Goal: Task Accomplishment & Management: Use online tool/utility

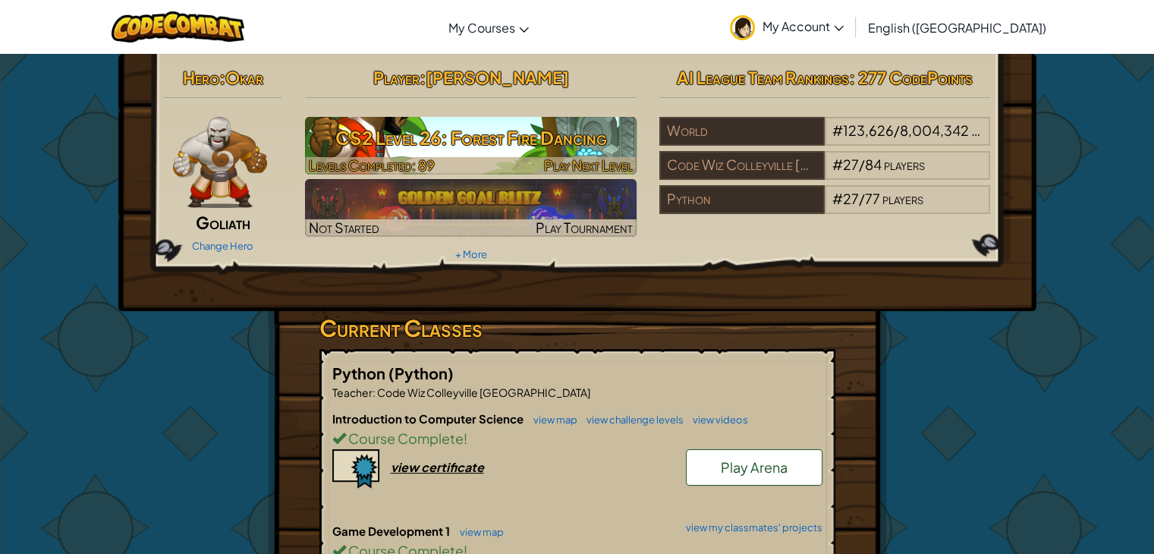
click at [528, 155] on img at bounding box center [470, 146] width 331 height 58
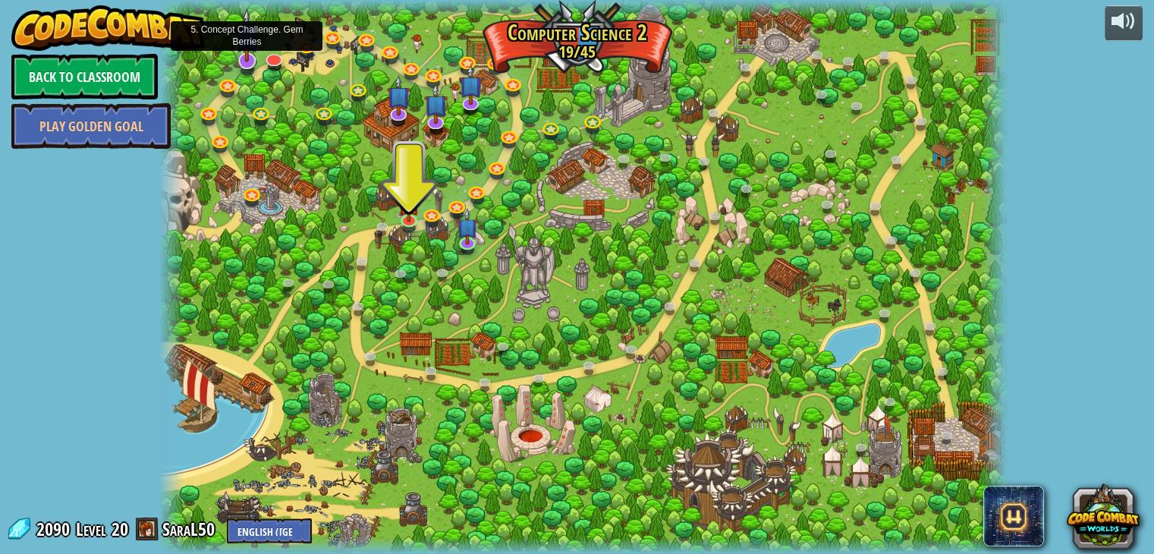
click at [249, 61] on img at bounding box center [247, 35] width 24 height 55
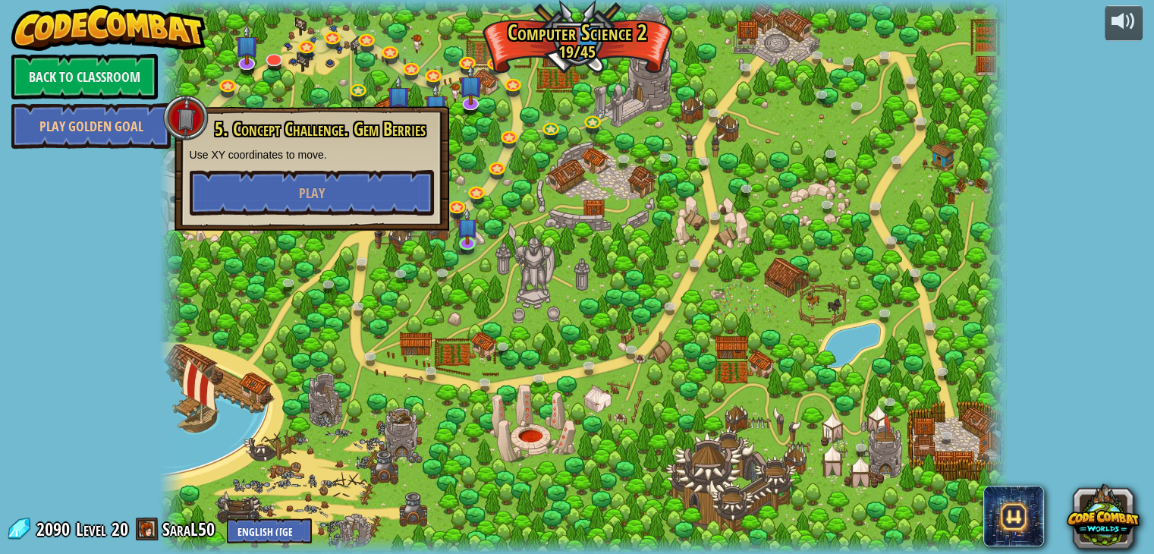
drag, startPoint x: 517, startPoint y: 316, endPoint x: 523, endPoint y: 320, distance: 8.2
click at [523, 320] on div at bounding box center [582, 277] width 847 height 554
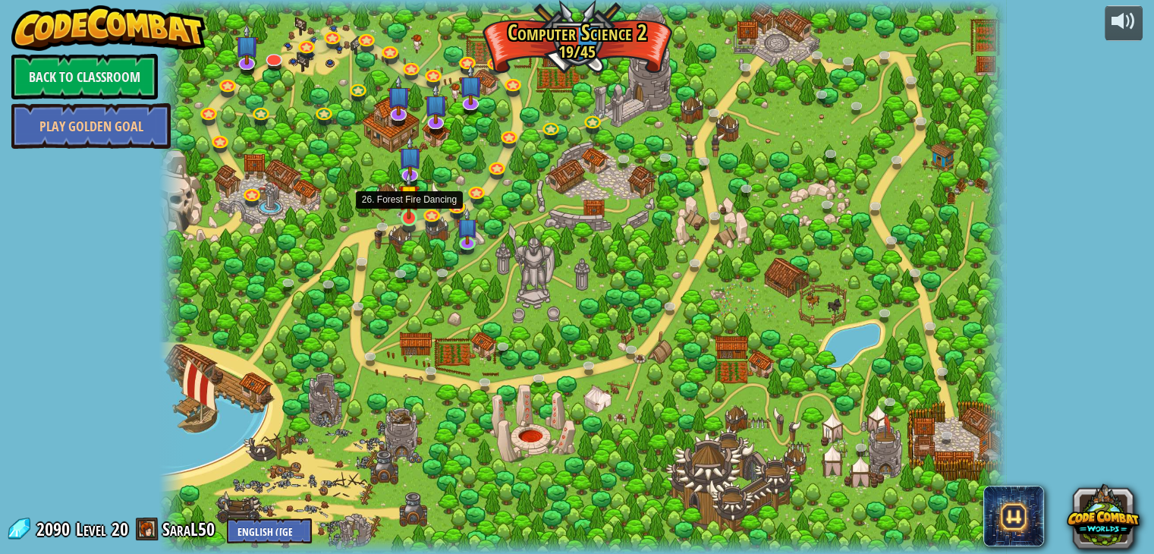
click at [401, 203] on img at bounding box center [408, 195] width 21 height 49
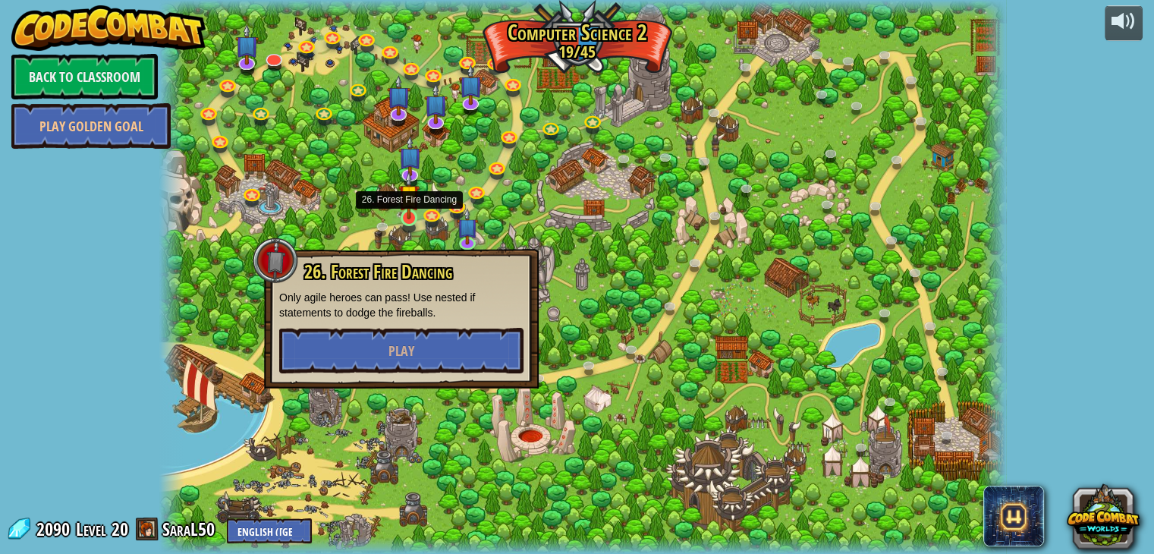
click at [401, 203] on img at bounding box center [408, 195] width 21 height 49
click at [419, 349] on button "Play" at bounding box center [401, 351] width 244 height 46
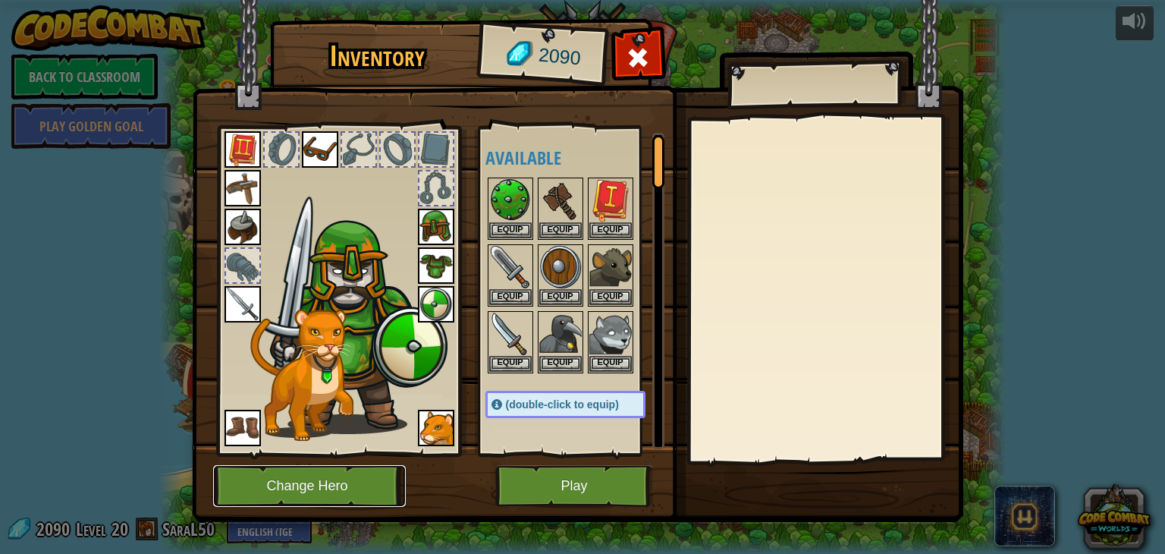
click at [352, 473] on button "Change Hero" at bounding box center [309, 486] width 193 height 42
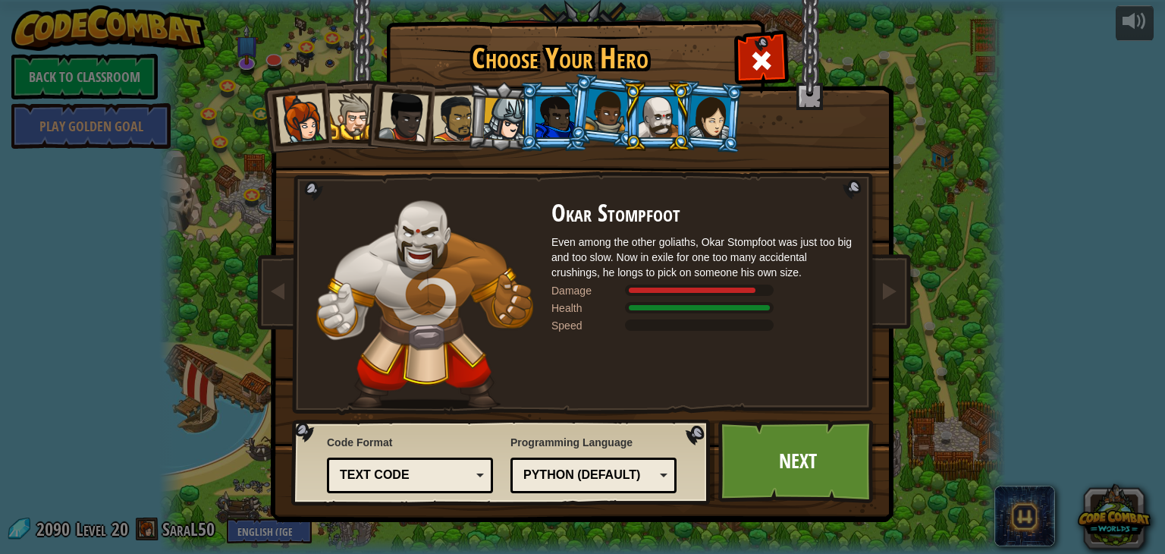
click at [718, 116] on div at bounding box center [710, 116] width 42 height 43
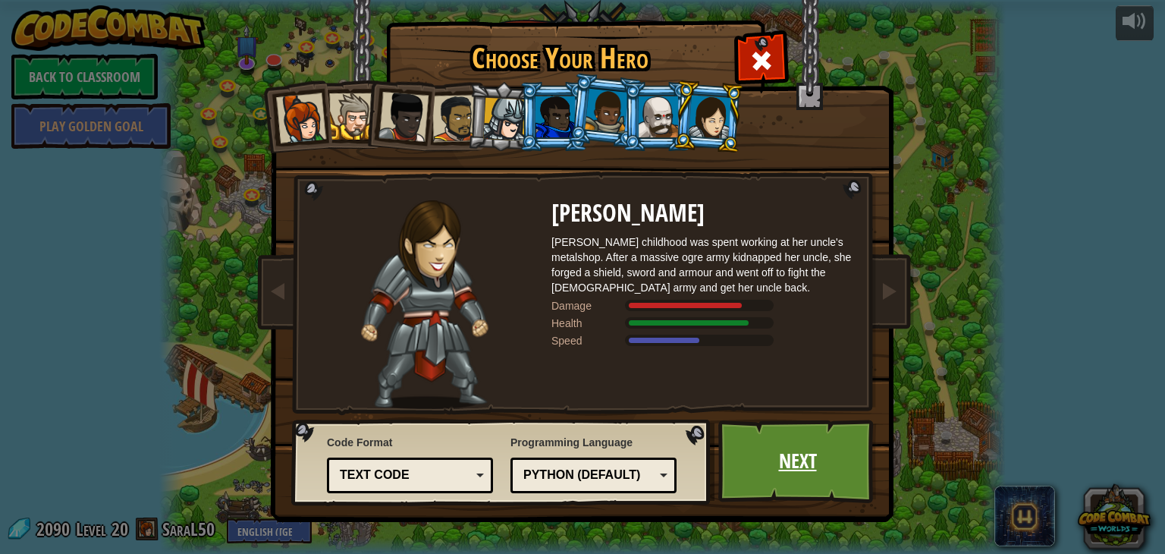
click at [762, 447] on link "Next" at bounding box center [797, 460] width 159 height 83
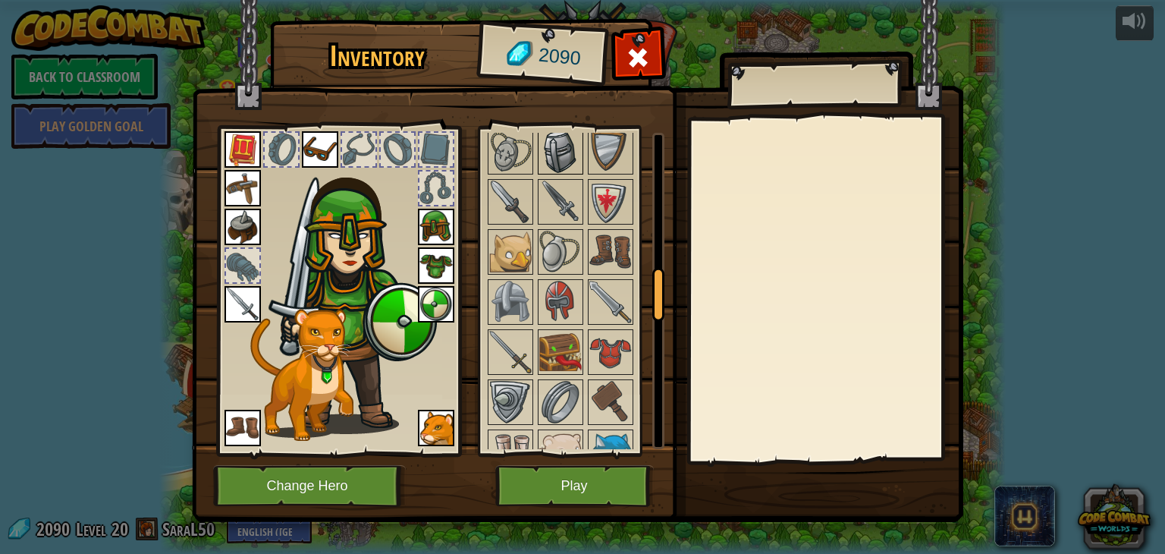
scroll to position [834, 0]
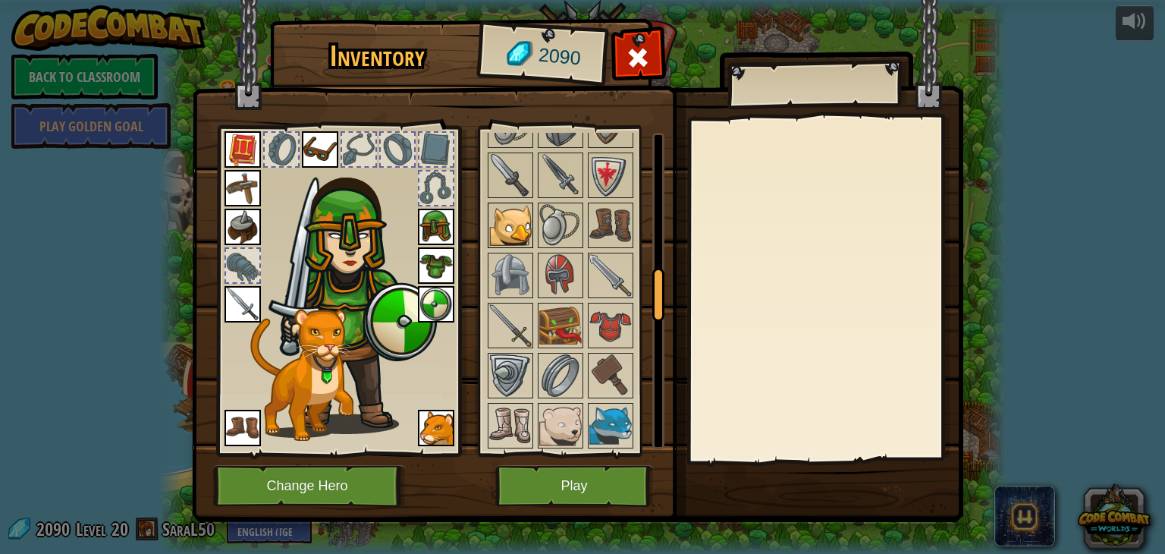
click at [531, 210] on img at bounding box center [510, 225] width 42 height 42
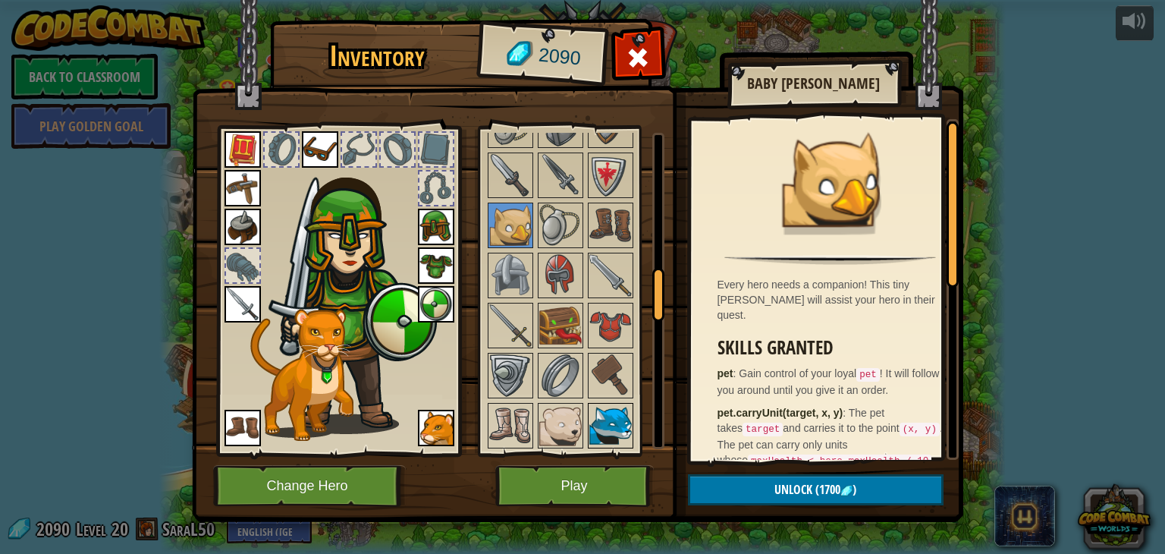
click at [597, 405] on img at bounding box center [610, 425] width 42 height 42
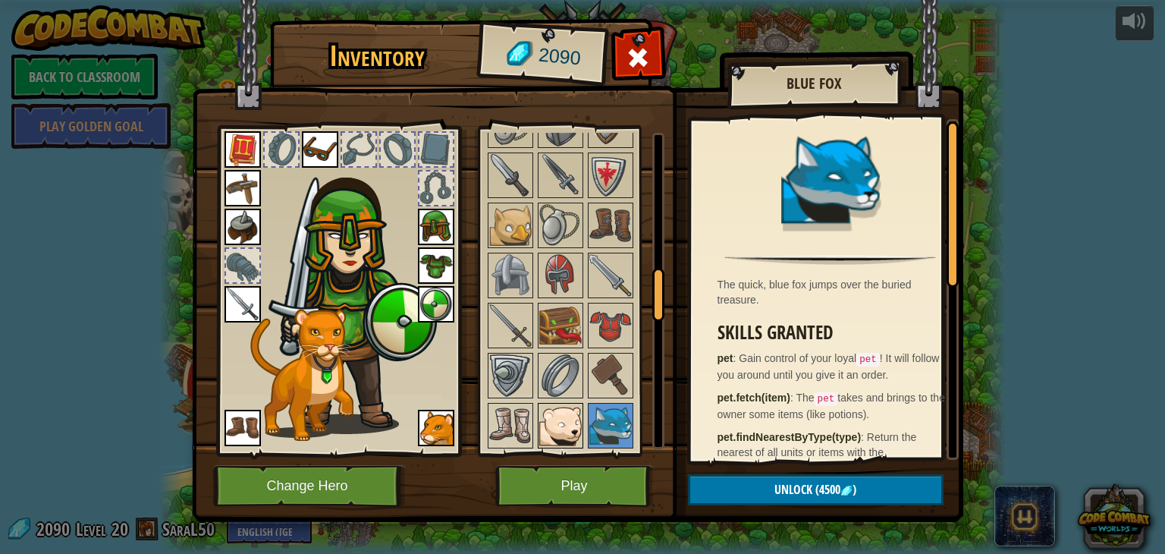
click at [570, 404] on img at bounding box center [560, 425] width 42 height 42
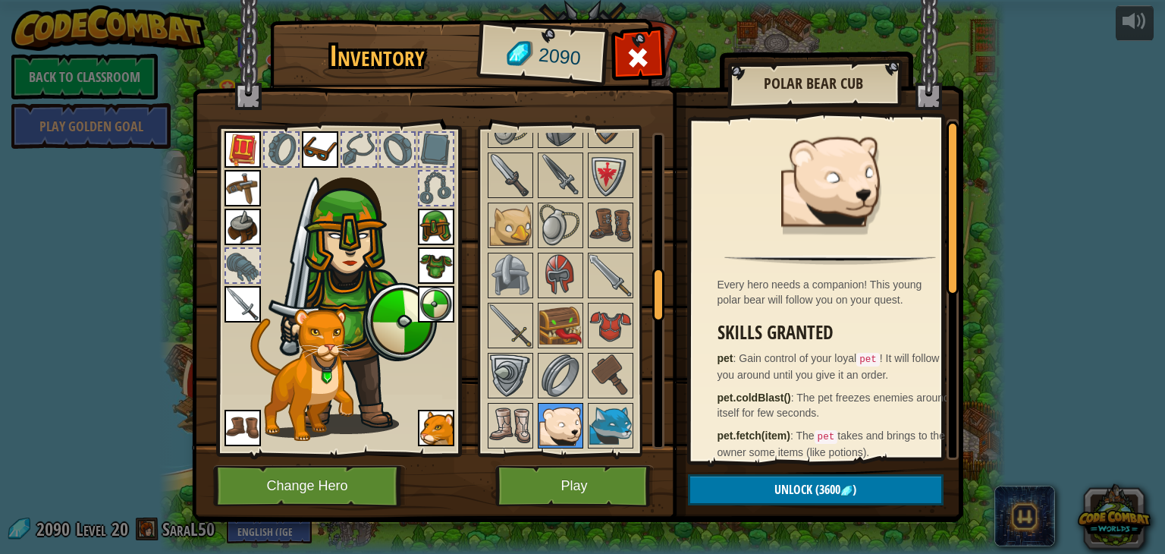
click at [570, 404] on img at bounding box center [560, 425] width 42 height 42
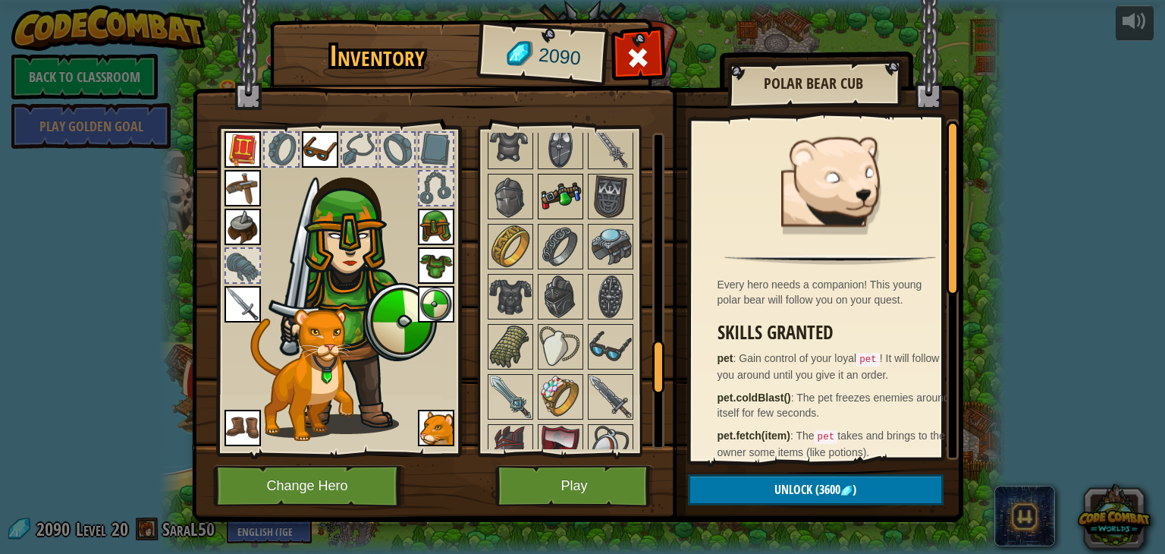
scroll to position [1289, 0]
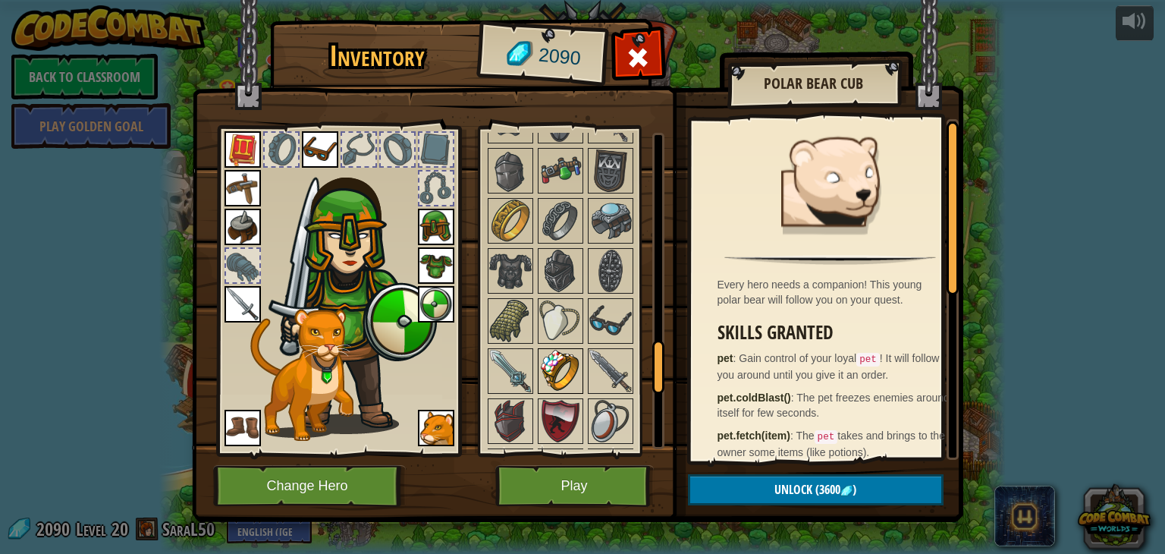
click at [578, 355] on img at bounding box center [560, 371] width 42 height 42
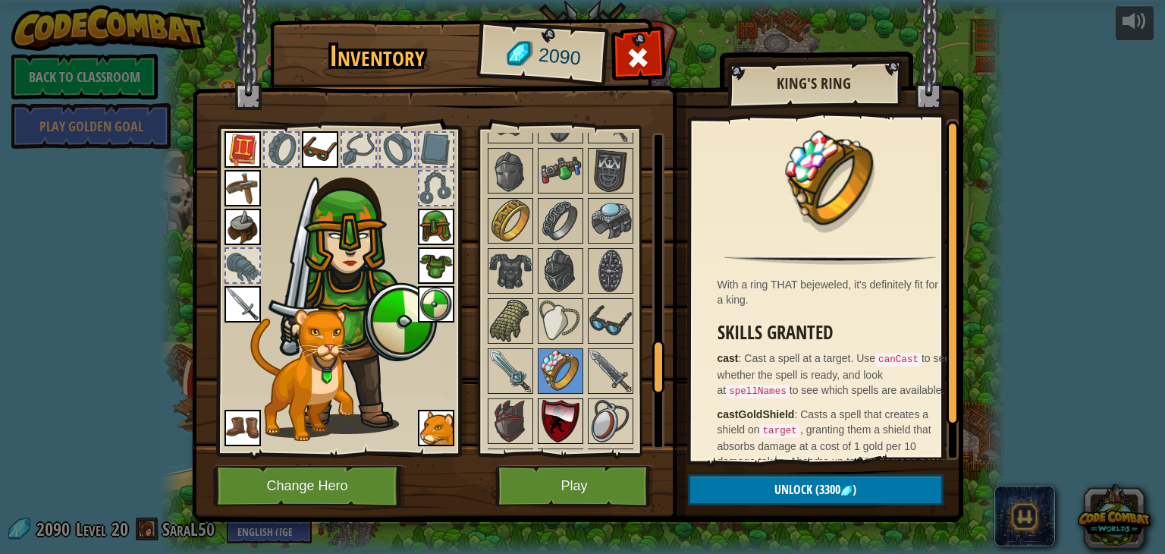
click at [546, 400] on img at bounding box center [560, 421] width 42 height 42
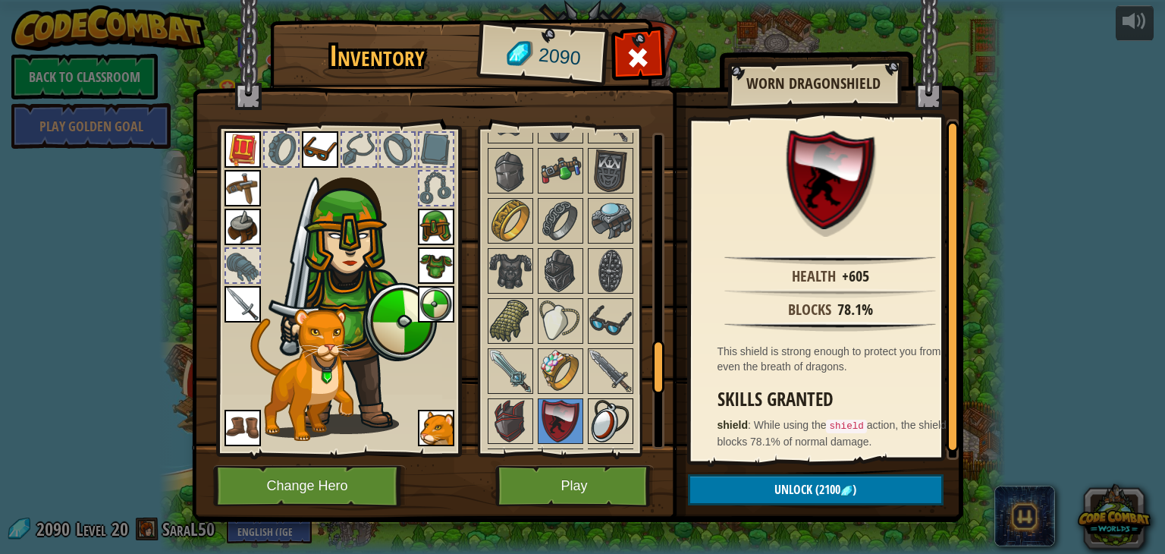
click at [591, 414] on img at bounding box center [610, 421] width 42 height 42
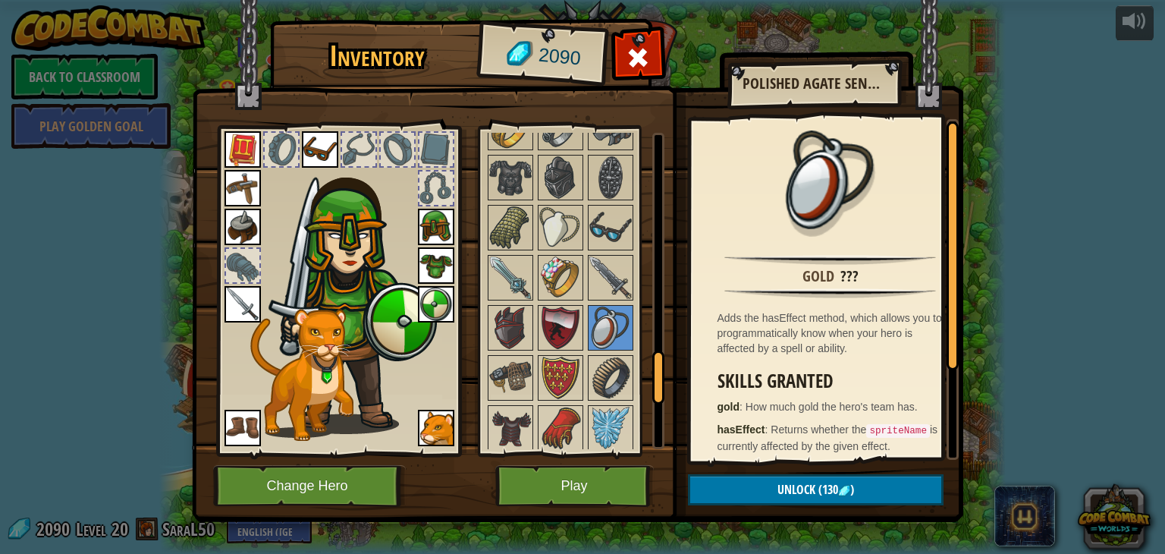
scroll to position [1517, 0]
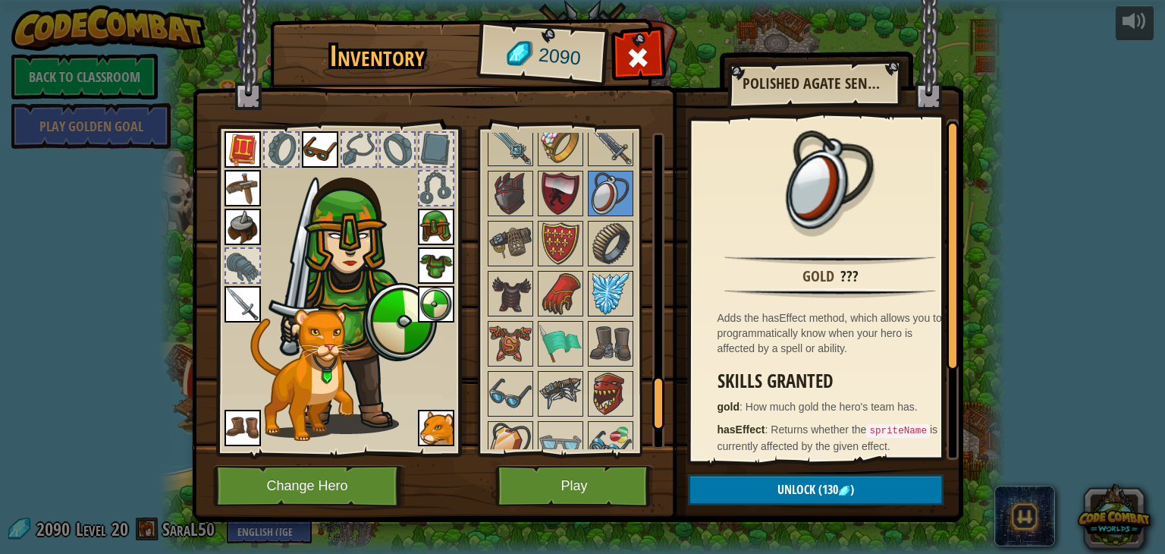
click at [619, 280] on img at bounding box center [610, 293] width 42 height 42
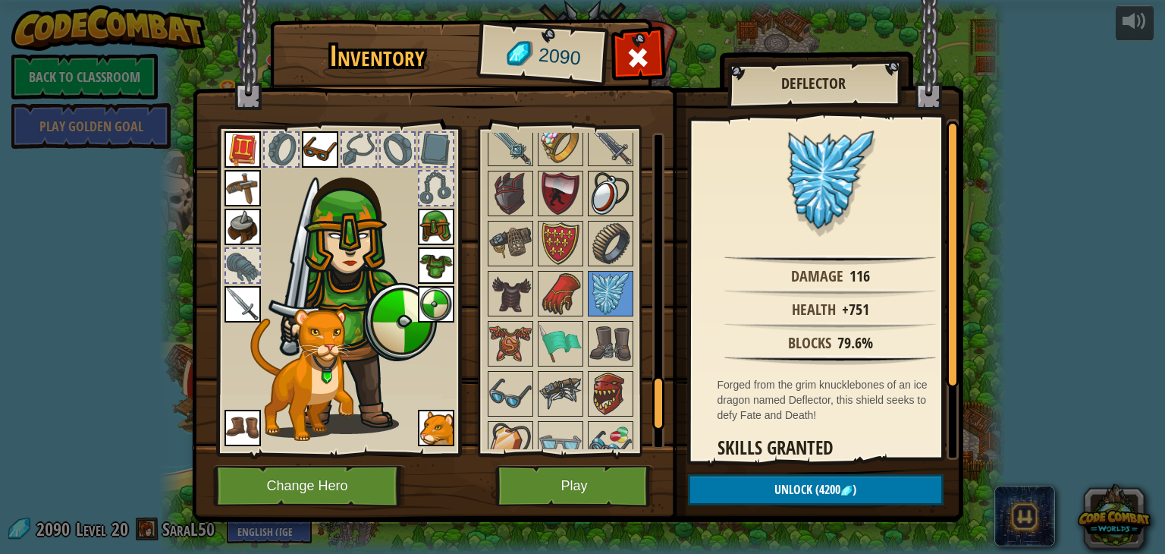
click at [613, 189] on img at bounding box center [610, 193] width 42 height 42
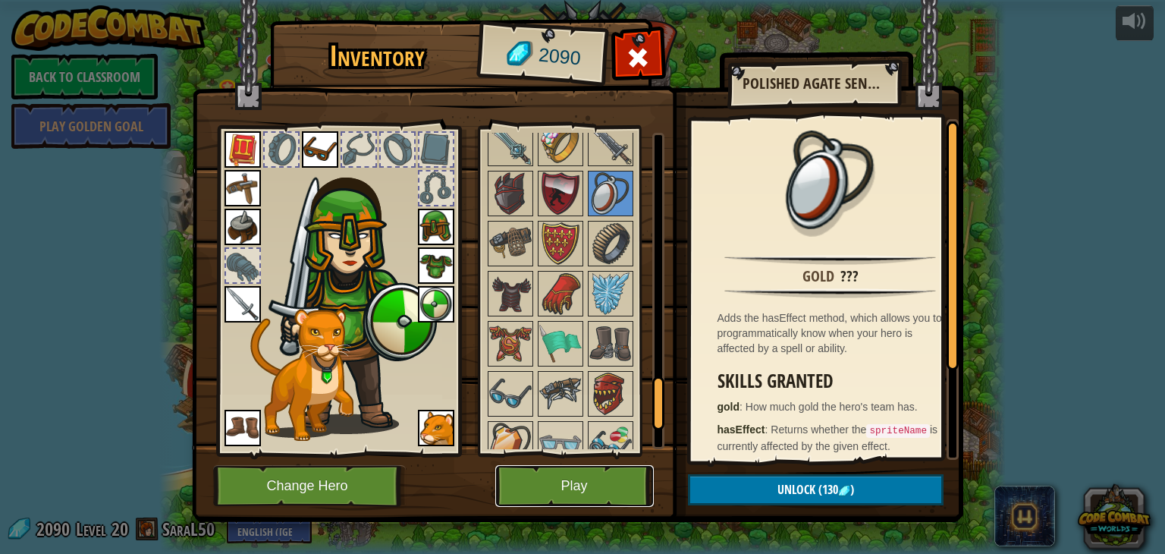
click at [587, 471] on button "Play" at bounding box center [574, 486] width 159 height 42
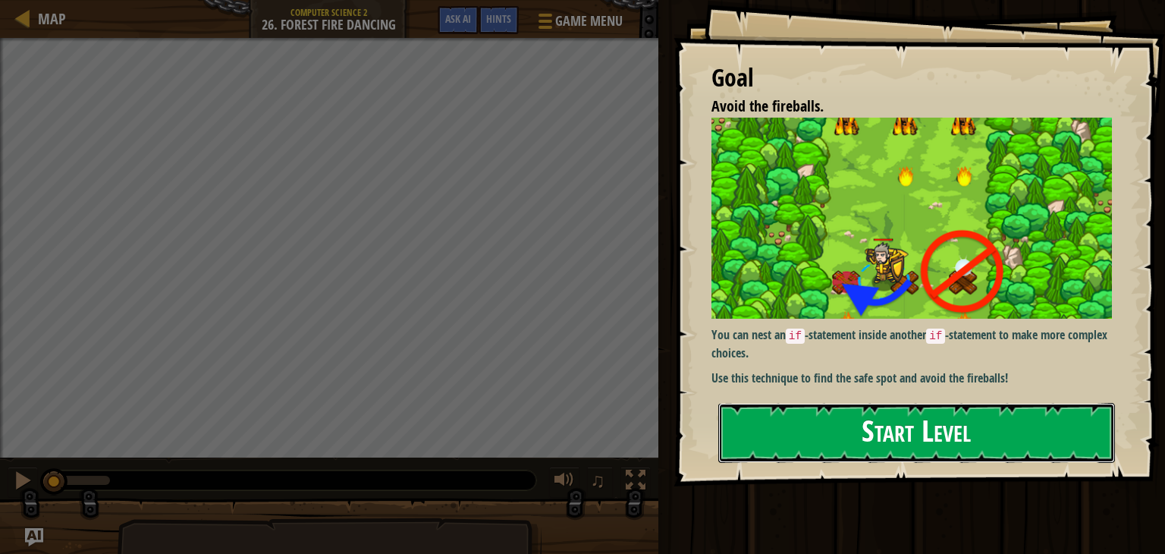
click at [945, 441] on button "Start Level" at bounding box center [916, 433] width 397 height 60
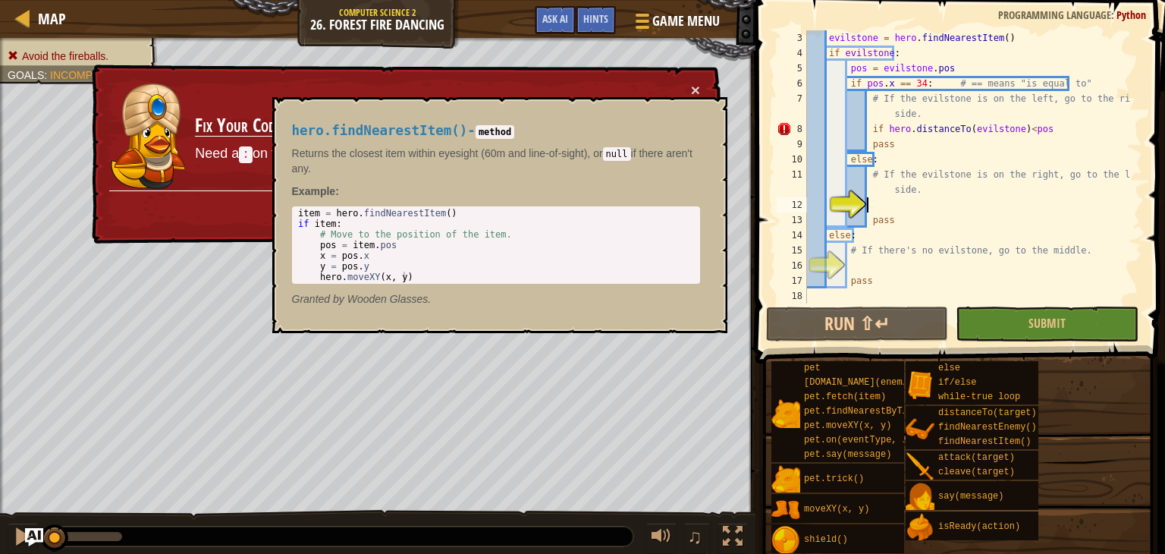
scroll to position [46, 0]
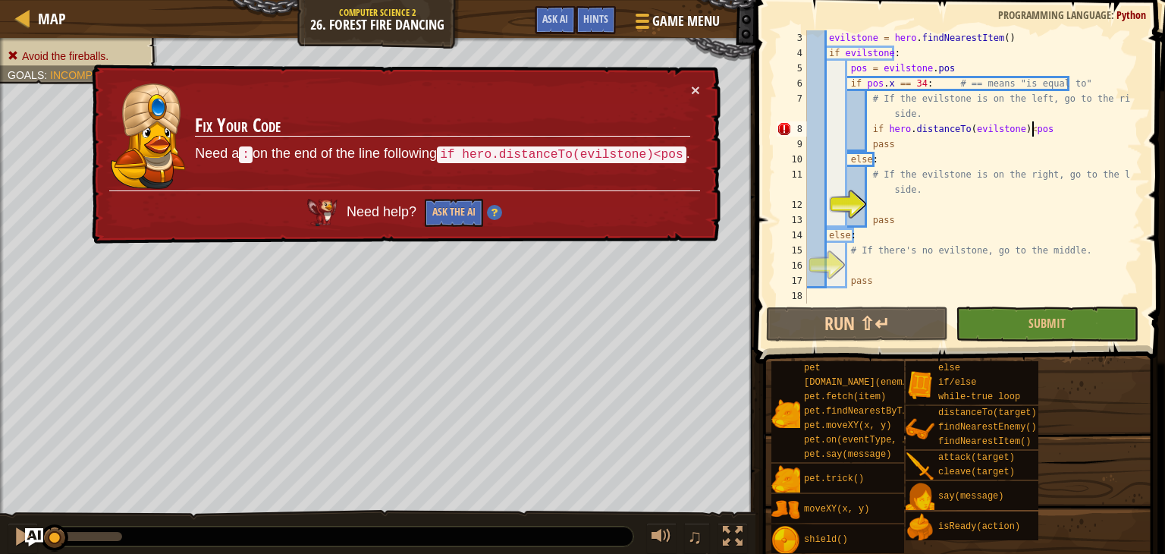
click at [1036, 128] on div "evilstone = hero . findNearestItem ( ) if evilstone : pos = evilstone . pos if …" at bounding box center [967, 181] width 327 height 303
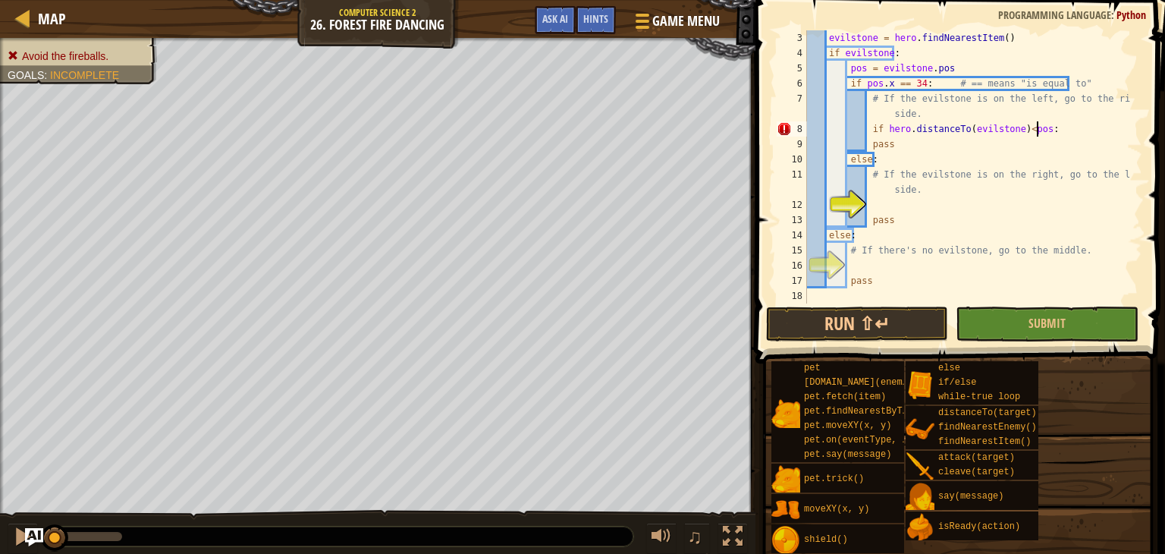
scroll to position [7, 18]
click at [813, 329] on button "Run ⇧↵" at bounding box center [857, 323] width 182 height 35
click at [868, 146] on div "evilstone = hero . findNearestItem ( ) if evilstone : pos = evilstone . pos if …" at bounding box center [967, 181] width 327 height 303
click at [912, 168] on div "evilstone = hero . findNearestItem ( ) if evilstone : pos = evilstone . pos if …" at bounding box center [967, 181] width 327 height 303
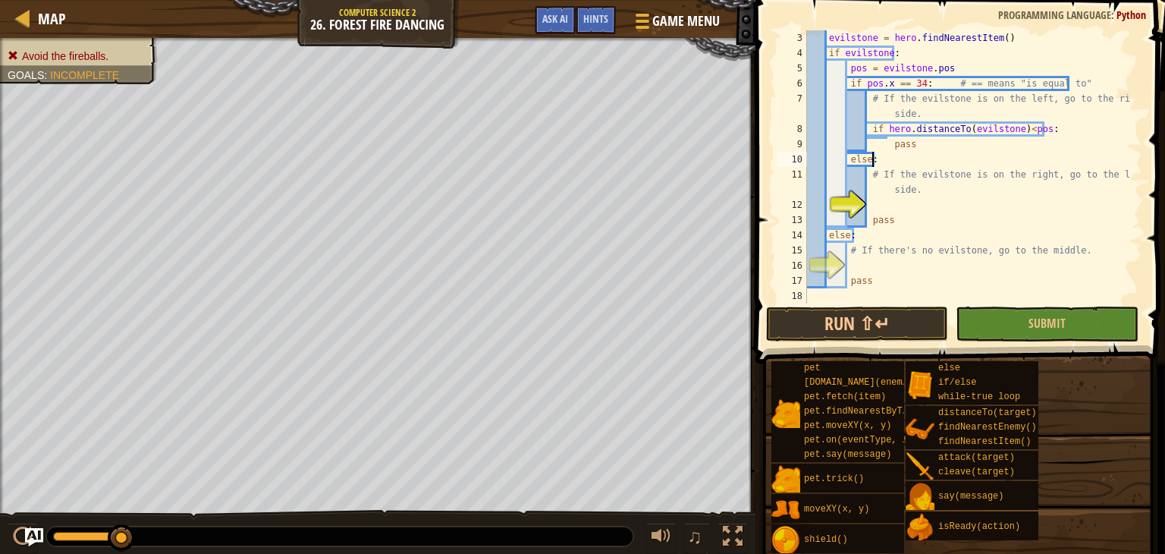
click at [912, 154] on div "evilstone = hero . findNearestItem ( ) if evilstone : pos = evilstone . pos if …" at bounding box center [967, 181] width 327 height 303
drag, startPoint x: 874, startPoint y: 143, endPoint x: 897, endPoint y: 150, distance: 24.7
click at [897, 150] on div "evilstone = hero . findNearestItem ( ) if evilstone : pos = evilstone . pos if …" at bounding box center [967, 181] width 327 height 303
drag, startPoint x: 877, startPoint y: 140, endPoint x: 870, endPoint y: 134, distance: 8.6
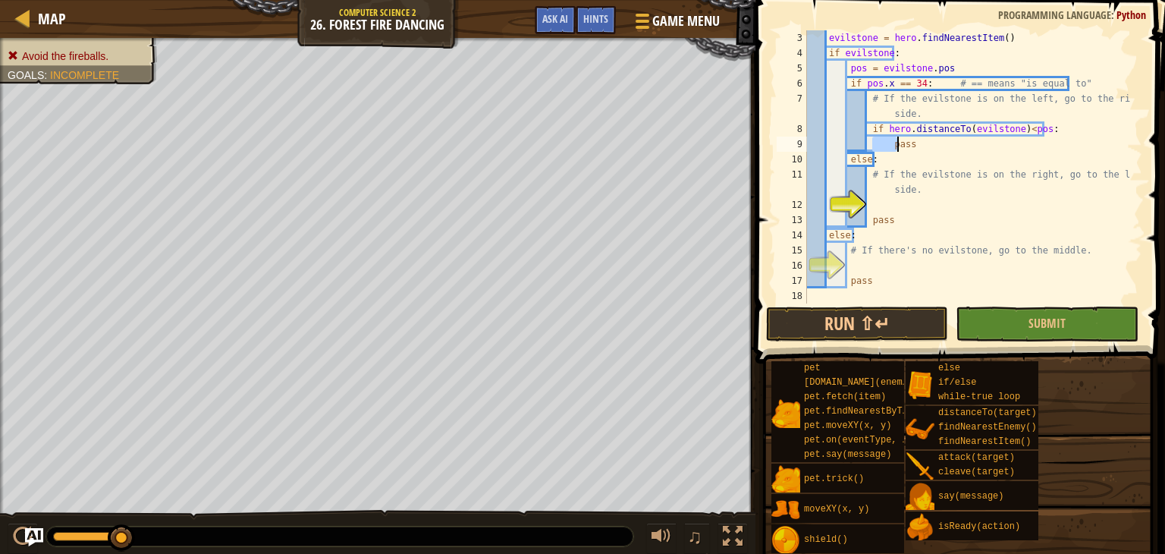
click at [877, 139] on div "evilstone = hero . findNearestItem ( ) if evilstone : pos = evilstone . pos if …" at bounding box center [967, 166] width 327 height 273
drag, startPoint x: 870, startPoint y: 134, endPoint x: 862, endPoint y: 130, distance: 8.8
click at [862, 130] on div "evilstone = hero . findNearestItem ( ) if evilstone : pos = evilstone . pos if …" at bounding box center [967, 181] width 327 height 303
click at [887, 146] on div "evilstone = hero . findNearestItem ( ) if evilstone : pos = evilstone . pos if …" at bounding box center [967, 181] width 327 height 303
type textarea "pass"
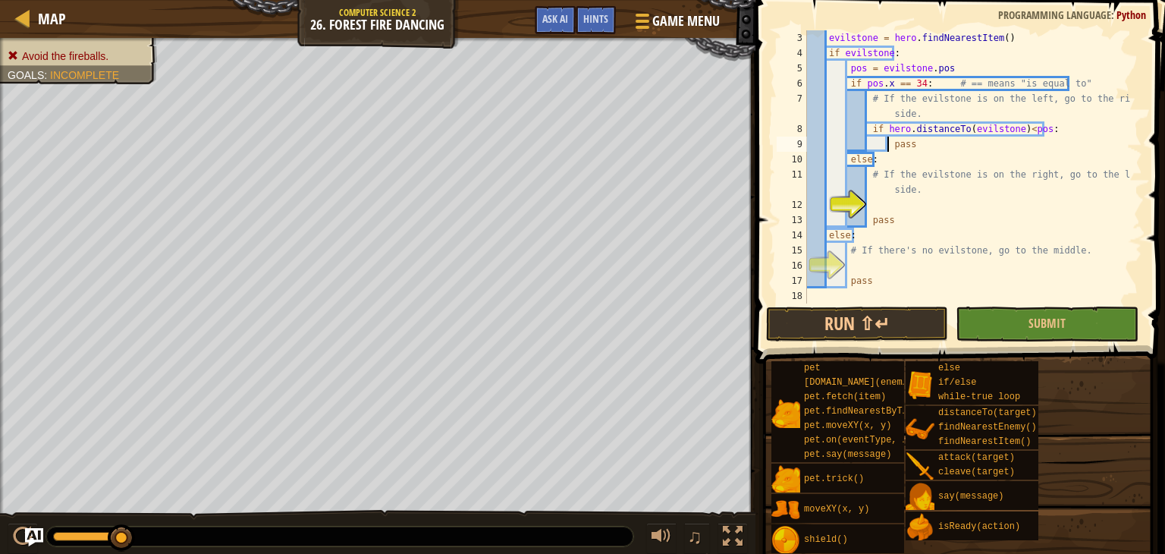
click at [871, 204] on div "evilstone = hero . findNearestItem ( ) if evilstone : pos = evilstone . pos if …" at bounding box center [967, 181] width 327 height 303
click at [1032, 314] on button "Submit" at bounding box center [1047, 323] width 182 height 35
click at [1032, 314] on div "Avoid the fireballs. Goals : Incomplete ♫ Illia -8825 x: 40 y: 18 No target act…" at bounding box center [582, 296] width 1165 height 517
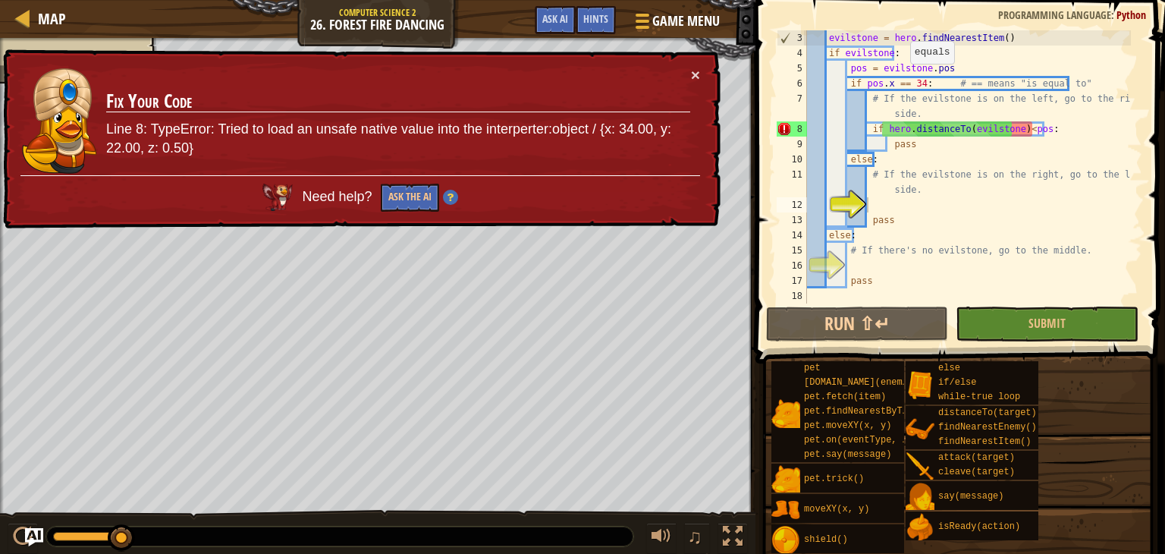
click at [689, 67] on td "Fix Your Code Line 8: TypeError: Tried to load an unsafe native value into the …" at bounding box center [398, 121] width 586 height 108
click at [701, 70] on div "× Fix Your Code Line 8: TypeError: Tried to load an unsafe native value into th…" at bounding box center [360, 139] width 721 height 180
click at [695, 73] on button "×" at bounding box center [695, 75] width 9 height 16
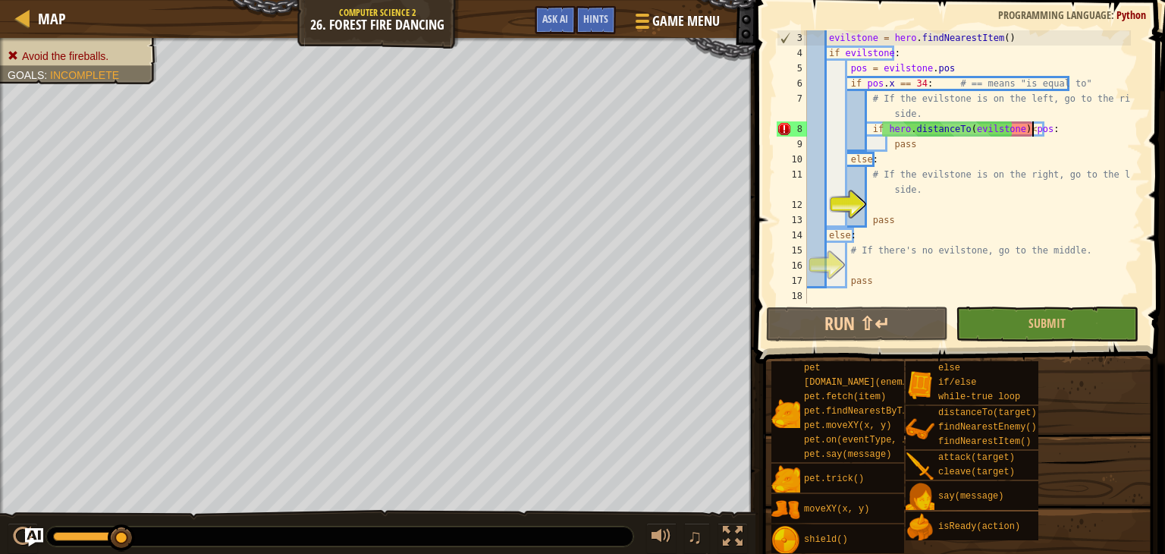
click at [1034, 130] on div "evilstone = hero . findNearestItem ( ) if evilstone : pos = evilstone . pos if …" at bounding box center [967, 181] width 327 height 303
drag, startPoint x: 881, startPoint y: 134, endPoint x: 1032, endPoint y: 132, distance: 150.2
click at [1032, 132] on div "evilstone = hero . findNearestItem ( ) if evilstone : pos = evilstone . pos if …" at bounding box center [967, 181] width 327 height 303
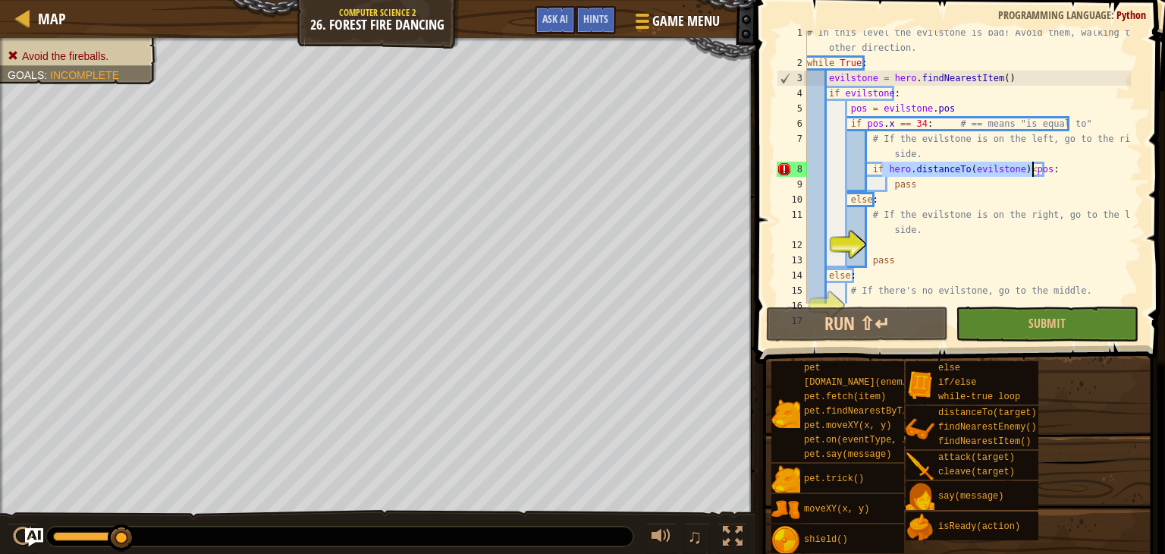
scroll to position [5, 0]
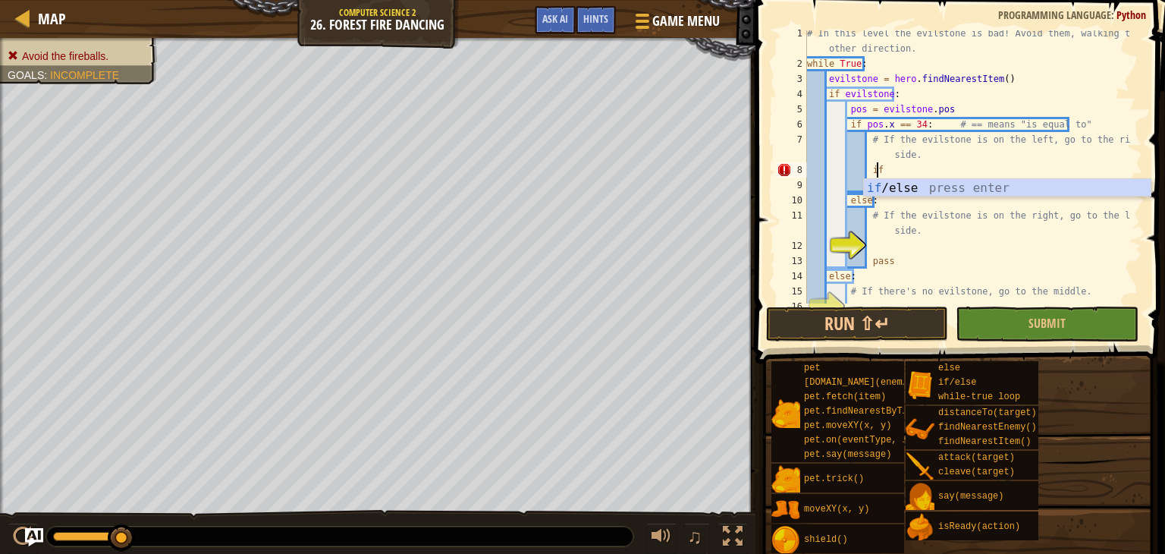
type textarea "i"
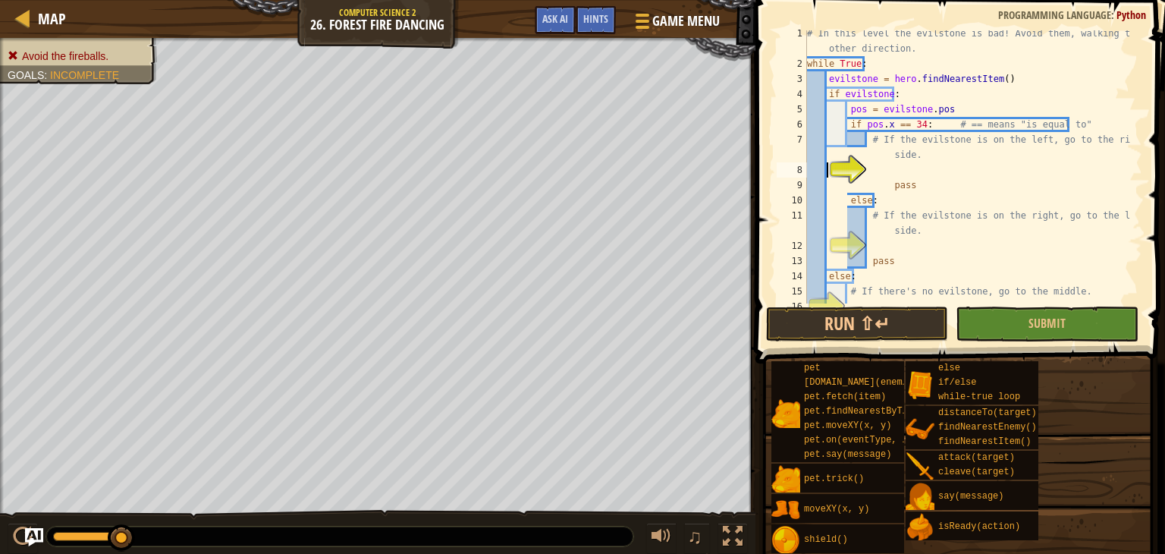
scroll to position [7, 0]
type textarea "# If the evilstone is on the left, go to the right side."
type textarea "pass"
click at [874, 177] on div "# In this level the evilstone is bad! Avoid them, walking the other direction. …" at bounding box center [967, 185] width 327 height 319
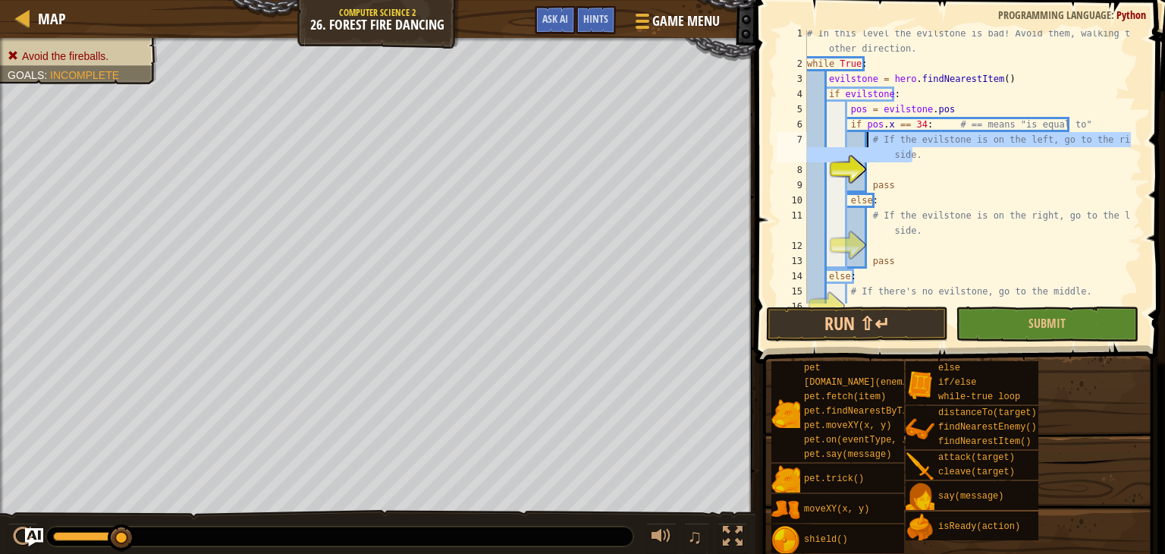
drag, startPoint x: 915, startPoint y: 155, endPoint x: 867, endPoint y: 143, distance: 49.3
click at [867, 143] on div "# In this level the evilstone is bad! Avoid them, walking the other direction. …" at bounding box center [967, 185] width 327 height 319
type textarea "# If the evilstone is on the left, go to the right side."
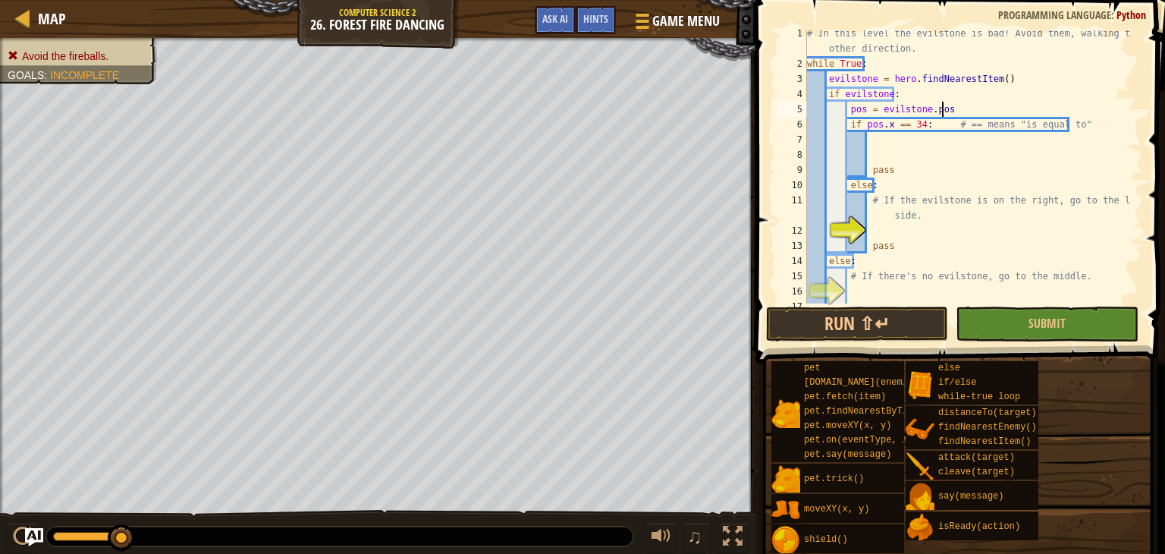
click at [953, 105] on div "# In this level the evilstone is bad! Avoid them, walking the other direction. …" at bounding box center [967, 185] width 327 height 319
type textarea "pos = evilstone.pos"
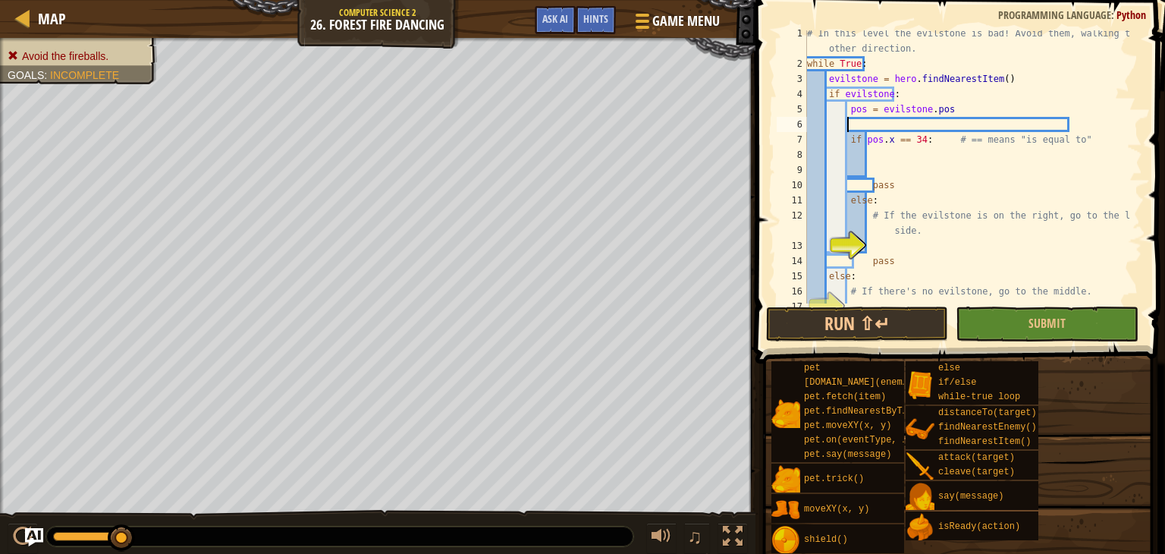
paste textarea "# If the evilstone is on the left, go to the right side."
click at [938, 140] on div "# In this level the evilstone is bad! Avoid them, walking the other direction. …" at bounding box center [967, 185] width 327 height 319
click at [941, 140] on div "# In this level the evilstone is bad! Avoid them, walking the other direction. …" at bounding box center [967, 185] width 327 height 319
click at [946, 143] on div "# In this level the evilstone is bad! Avoid them, walking the other direction. …" at bounding box center [967, 185] width 327 height 319
type textarea "if pos.x == 34: # == means "is equal to""
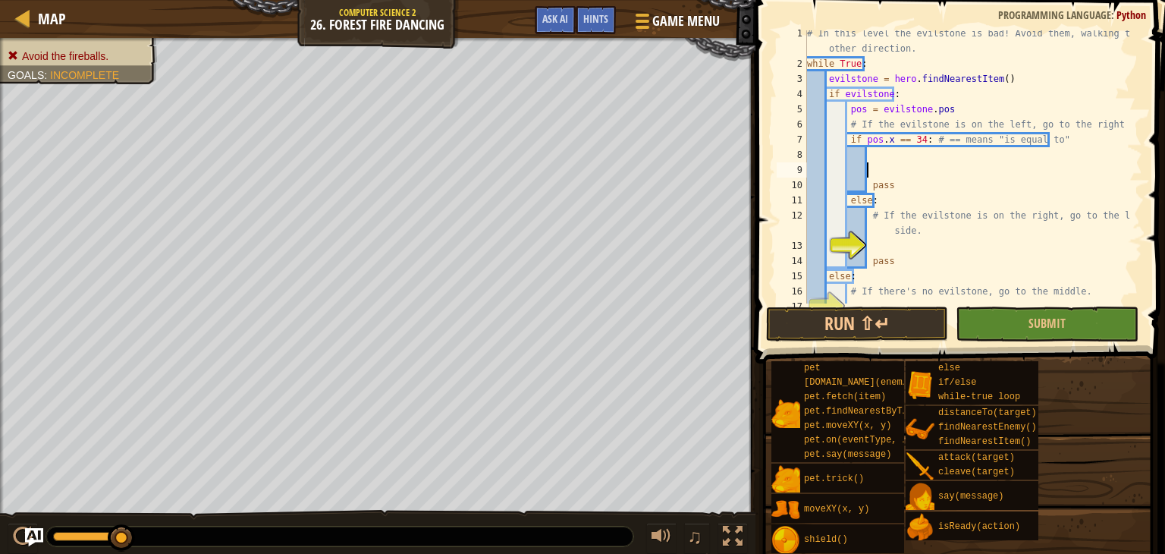
click at [881, 170] on div "# In this level the evilstone is bad! Avoid them, walking the other direction. …" at bounding box center [967, 185] width 327 height 319
click at [879, 154] on div "# In this level the evilstone is bad! Avoid them, walking the other direction. …" at bounding box center [967, 185] width 327 height 319
click at [879, 154] on div "# In this level the evilstone is bad! Avoid them, walking the other direction. …" at bounding box center [967, 166] width 327 height 273
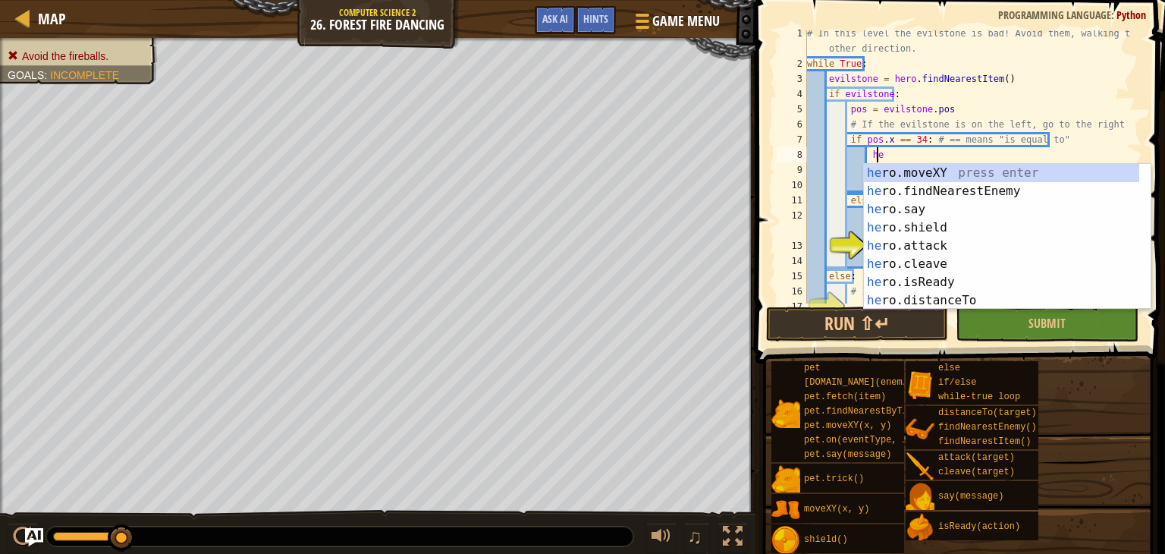
scroll to position [7, 5]
click at [912, 168] on div "hero .moveXY press enter hero .findNearestEnemy press enter hero .say press ent…" at bounding box center [1001, 255] width 275 height 182
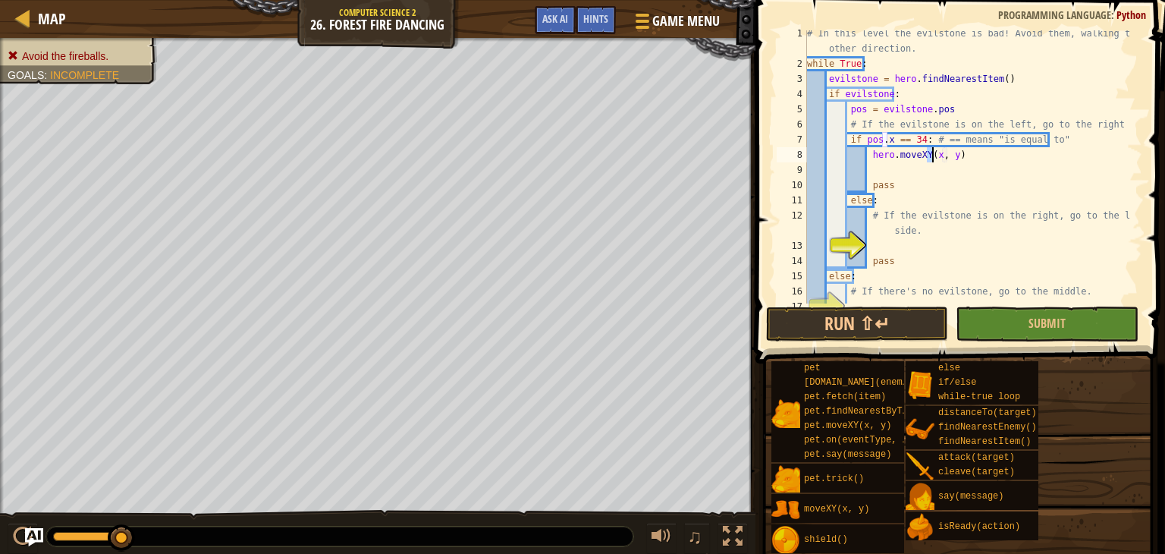
type textarea "hero"
type textarea "hero.moveXY(46, )"
type textarea "pass"
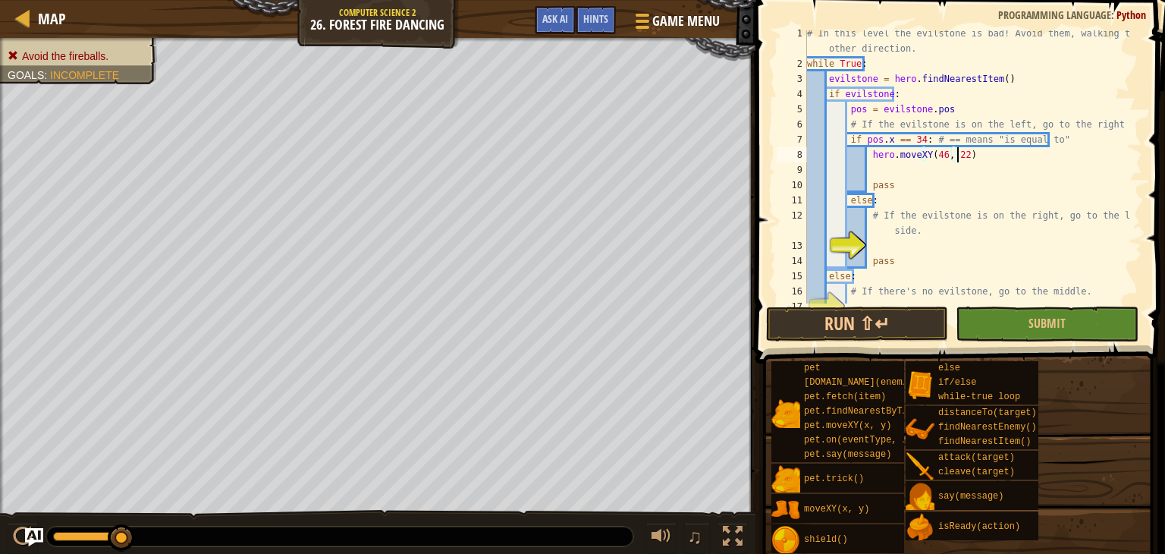
scroll to position [7, 12]
type textarea "hero.moveXY(46, 22)"
click at [886, 247] on div "# In this level the evilstone is bad! Avoid them, walking the other direction. …" at bounding box center [967, 185] width 327 height 319
click at [910, 325] on button "Run ⇧↵" at bounding box center [857, 323] width 182 height 35
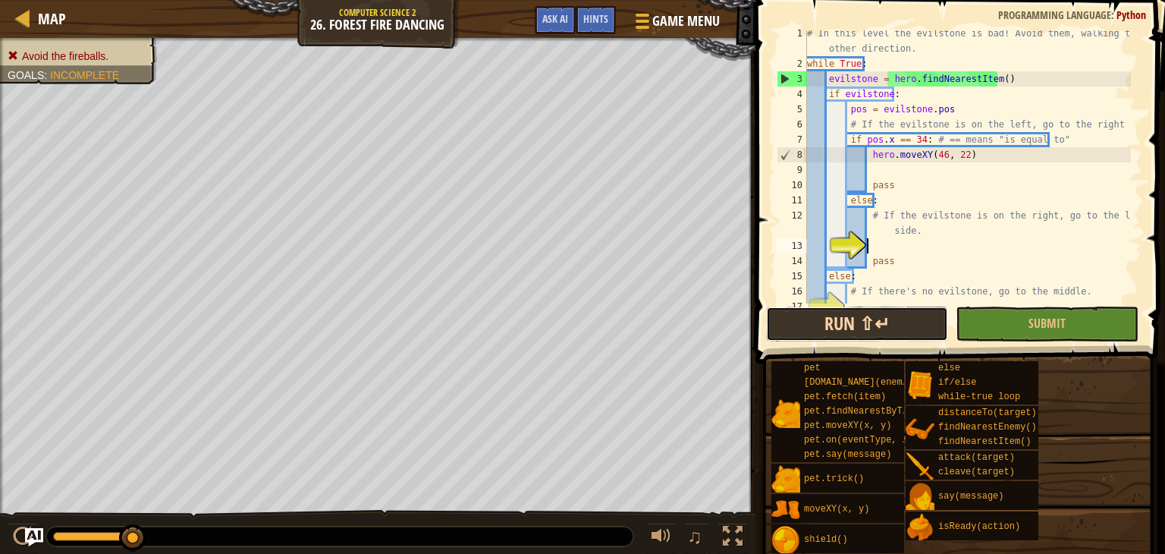
click at [847, 309] on button "Run ⇧↵" at bounding box center [857, 323] width 182 height 35
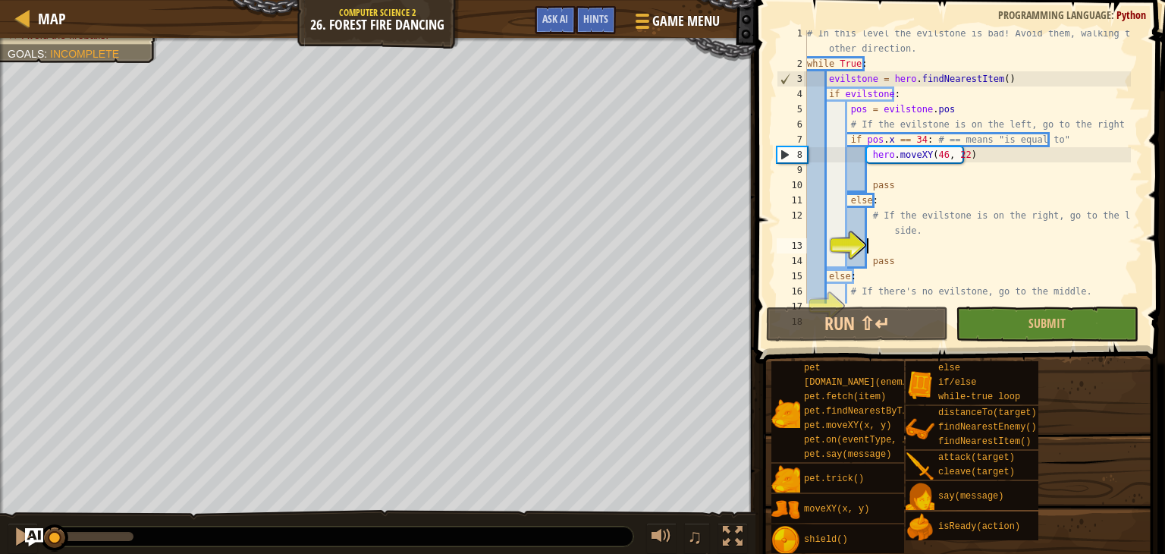
drag, startPoint x: 134, startPoint y: 538, endPoint x: 0, endPoint y: 526, distance: 134.8
click at [8, 529] on div "♫" at bounding box center [377, 533] width 755 height 46
click at [816, 307] on button "Run ⇧↵" at bounding box center [857, 323] width 182 height 35
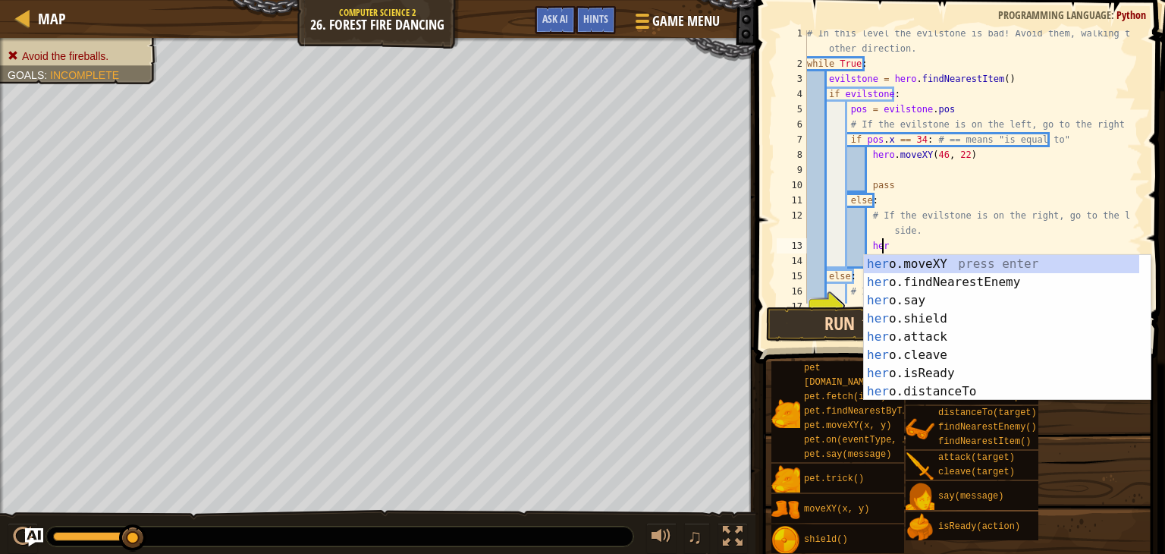
scroll to position [7, 5]
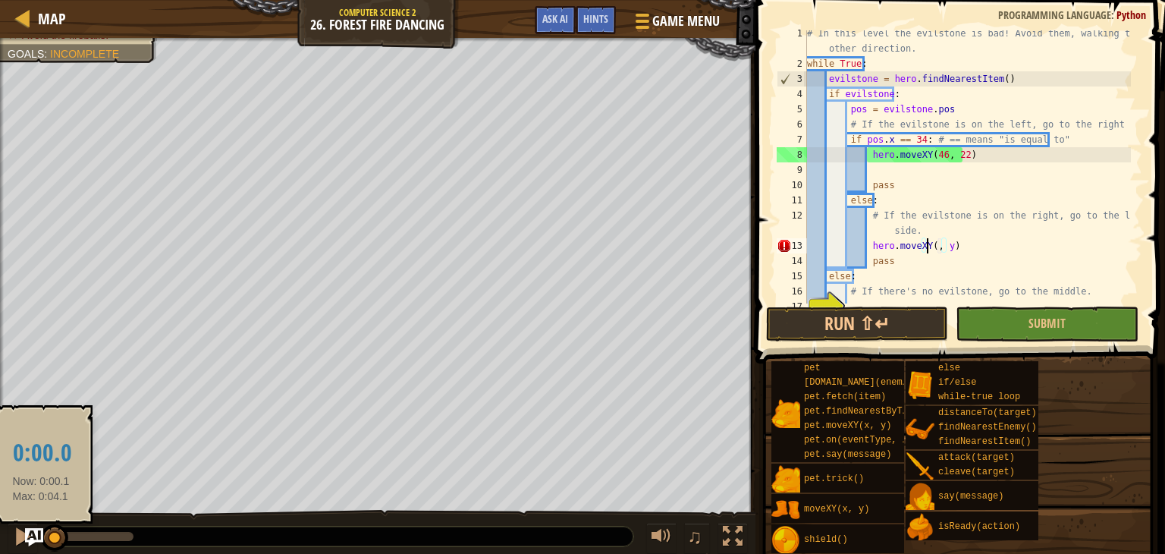
drag, startPoint x: 137, startPoint y: 534, endPoint x: 41, endPoint y: 547, distance: 96.4
click at [41, 547] on div at bounding box center [54, 537] width 27 height 27
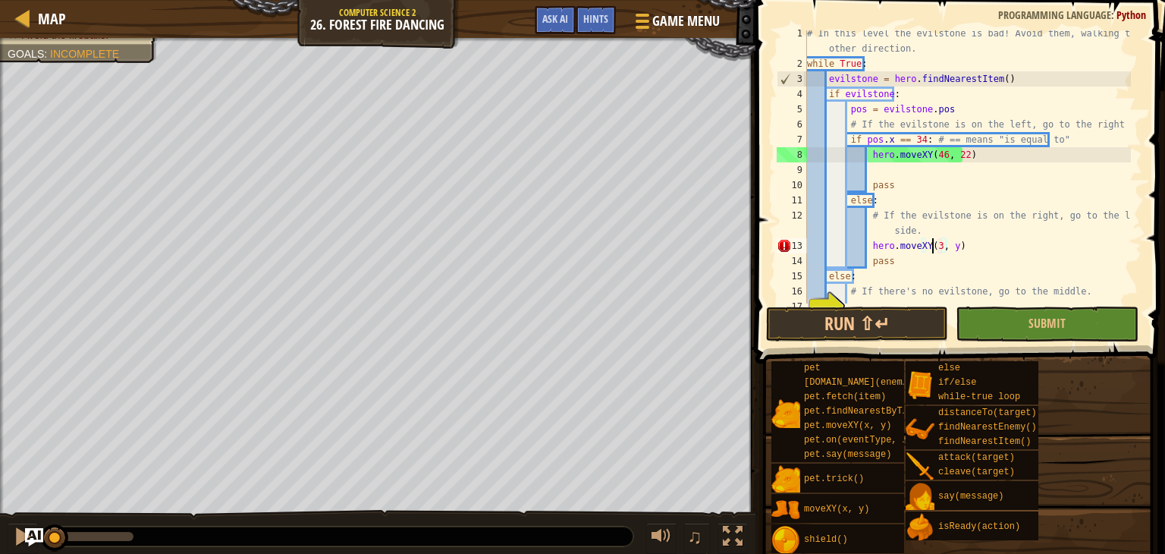
scroll to position [7, 11]
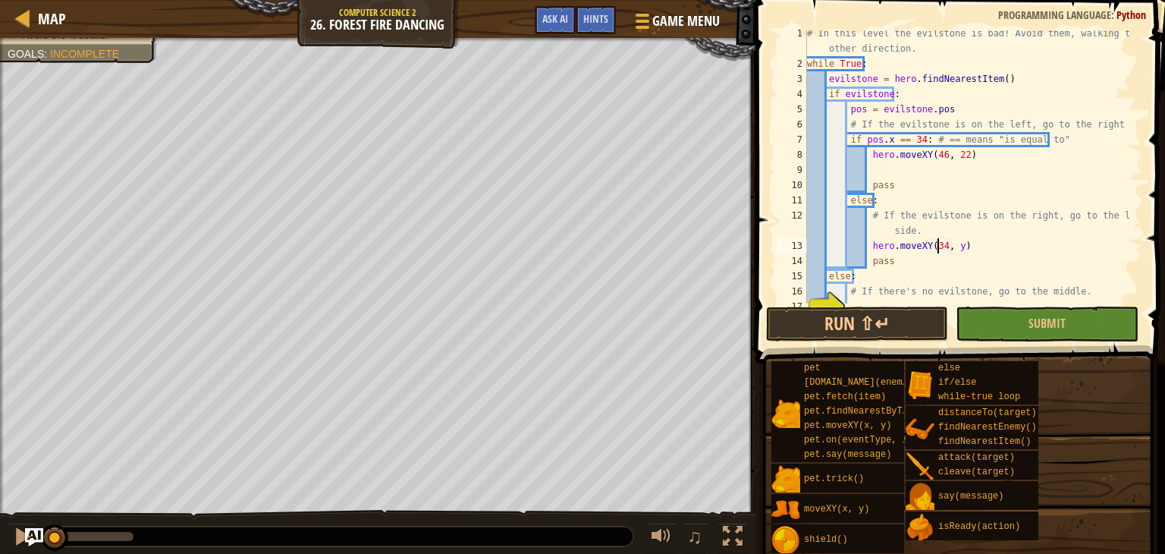
click at [953, 247] on div "# In this level the evilstone is bad! Avoid them, walking the other direction. …" at bounding box center [967, 185] width 327 height 319
type textarea "hero.moveXY(34, 23)"
click at [903, 320] on button "Run ⇧↵" at bounding box center [857, 323] width 182 height 35
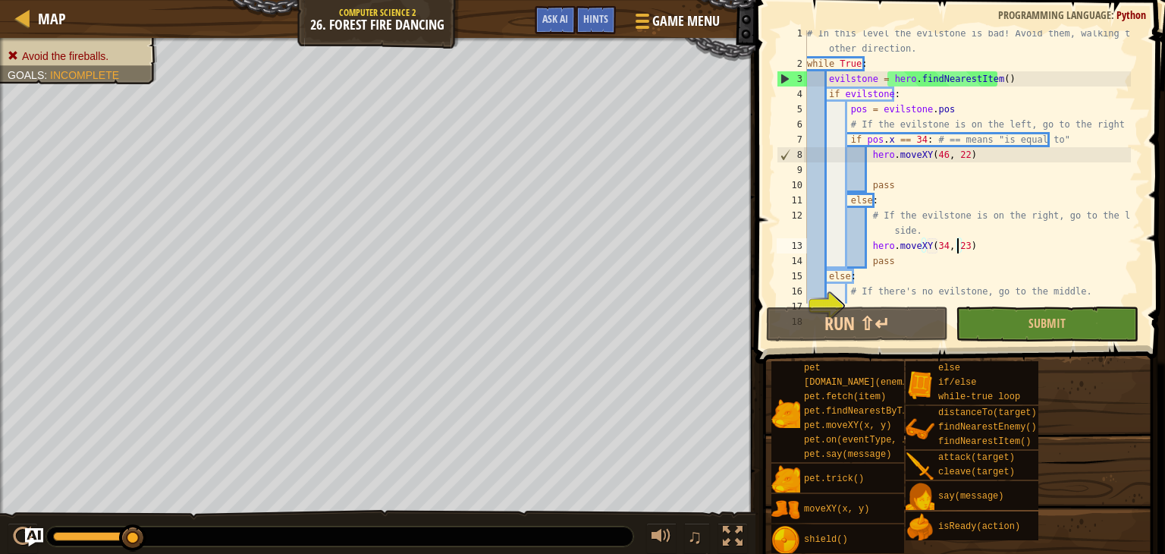
scroll to position [46, 0]
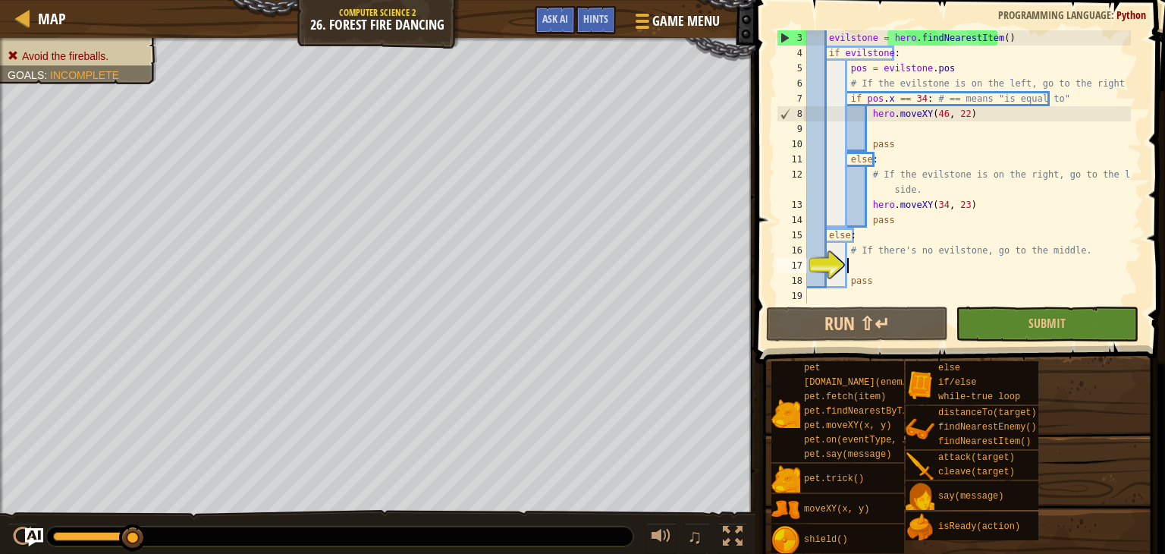
click at [852, 264] on div "evilstone = hero . findNearestItem ( ) if evilstone : pos = evilstone . pos # I…" at bounding box center [967, 181] width 327 height 303
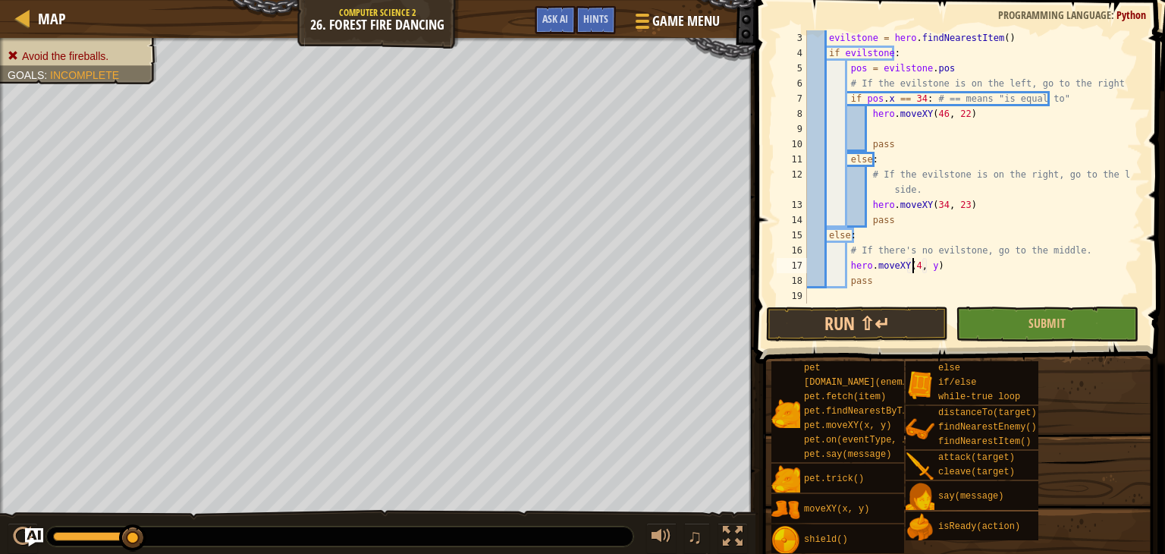
scroll to position [7, 9]
click at [933, 266] on div "evilstone = hero . findNearestItem ( ) if evilstone : pos = evilstone . pos # I…" at bounding box center [967, 181] width 327 height 303
type textarea "hero.moveXY(40, 22)"
click at [895, 321] on button "Run ⇧↵" at bounding box center [857, 323] width 182 height 35
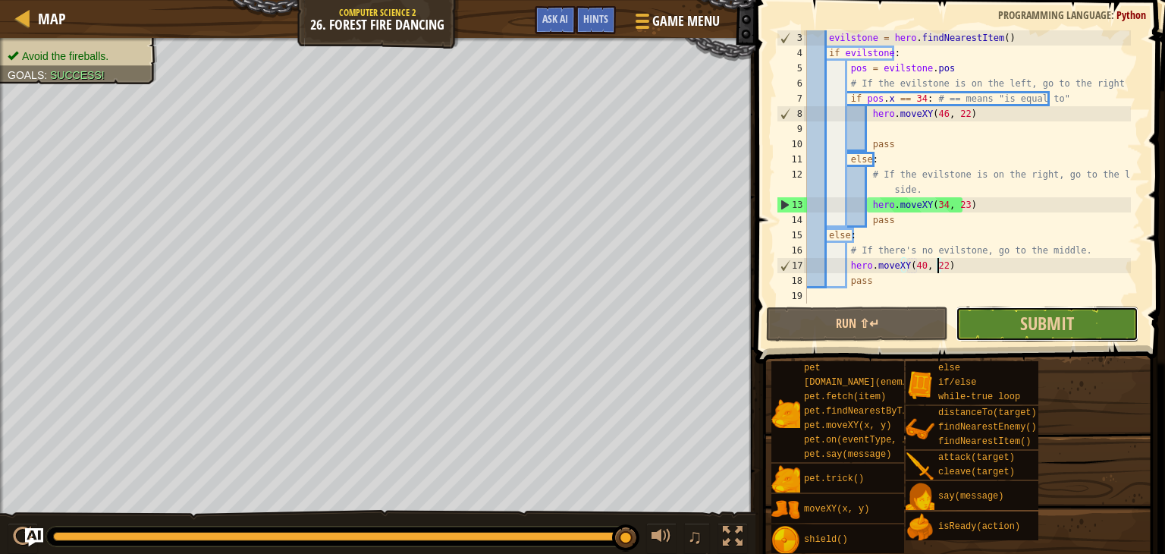
click at [975, 315] on button "Submit" at bounding box center [1047, 323] width 182 height 35
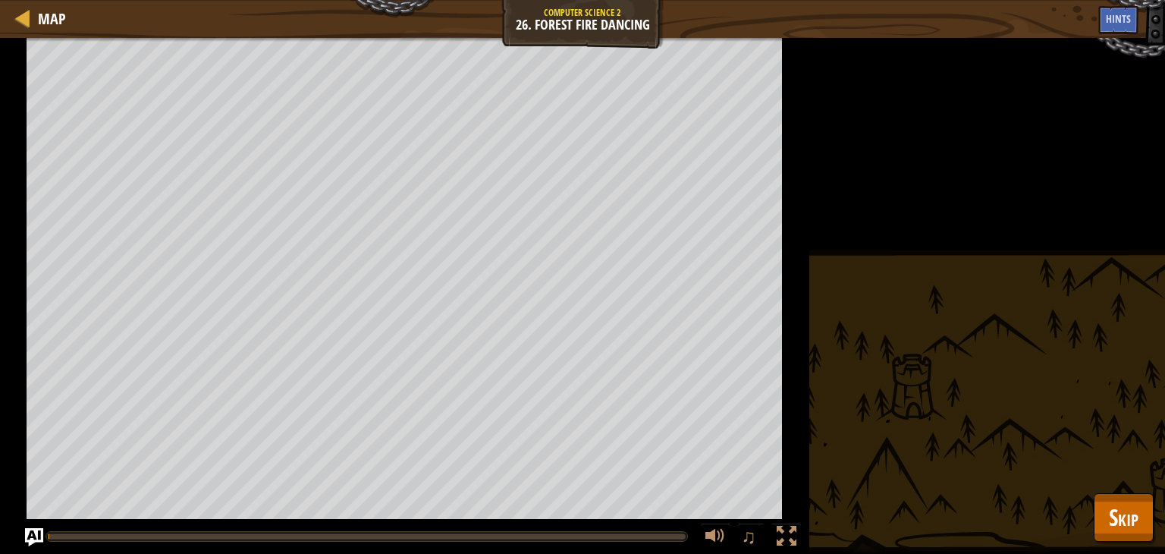
click at [975, 315] on div "Avoid the fireballs. Goals : Running... ♫ Illia 176 x: 41 y: 22 x: 46 y: 22 act…" at bounding box center [582, 296] width 1165 height 516
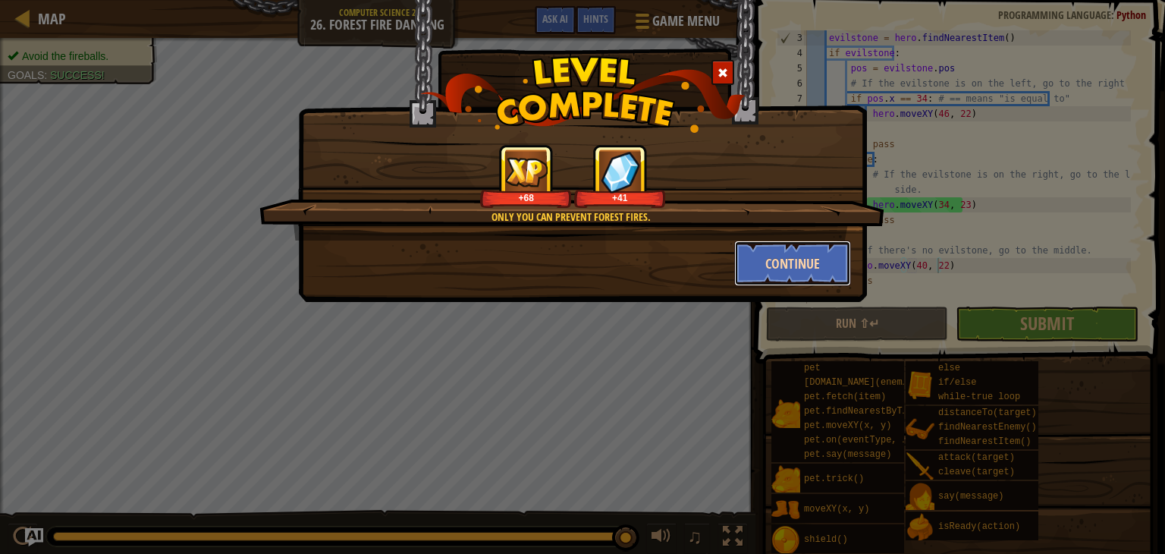
click at [775, 261] on button "Continue" at bounding box center [793, 263] width 118 height 46
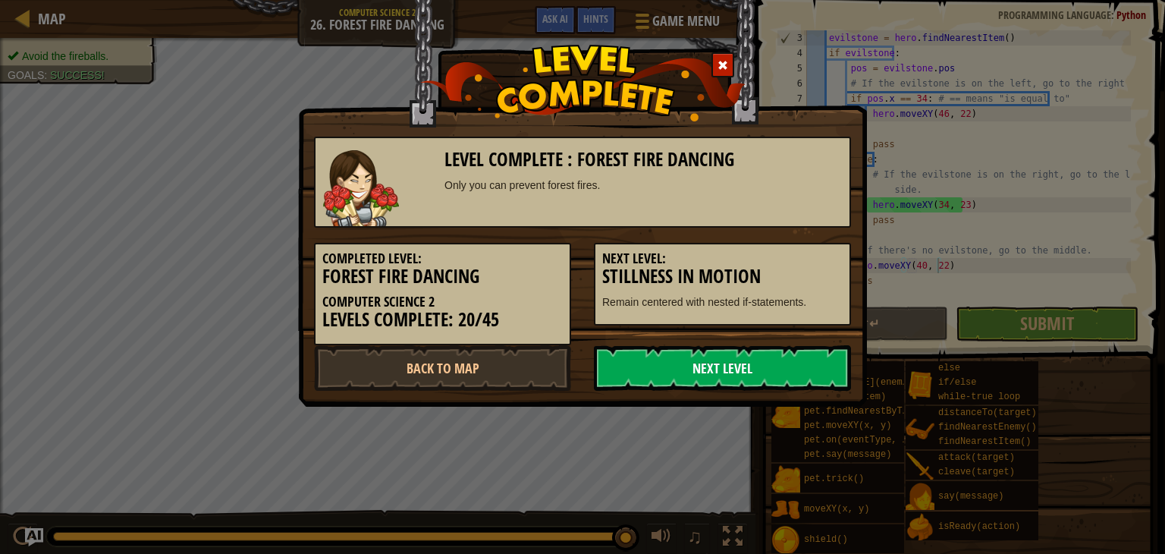
click at [755, 377] on link "Next Level" at bounding box center [722, 368] width 257 height 46
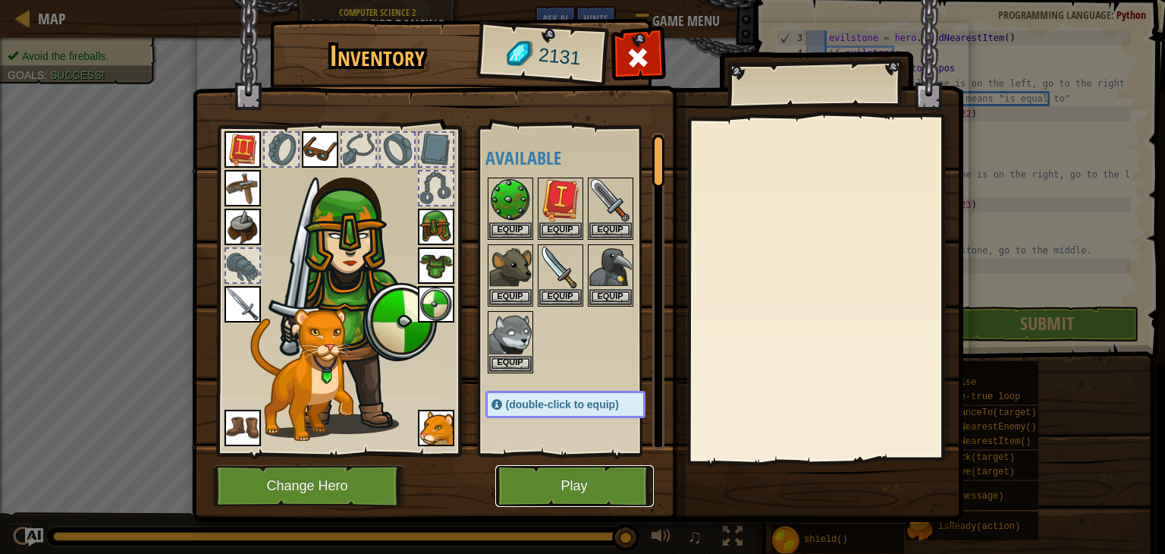
click at [560, 489] on button "Play" at bounding box center [574, 486] width 159 height 42
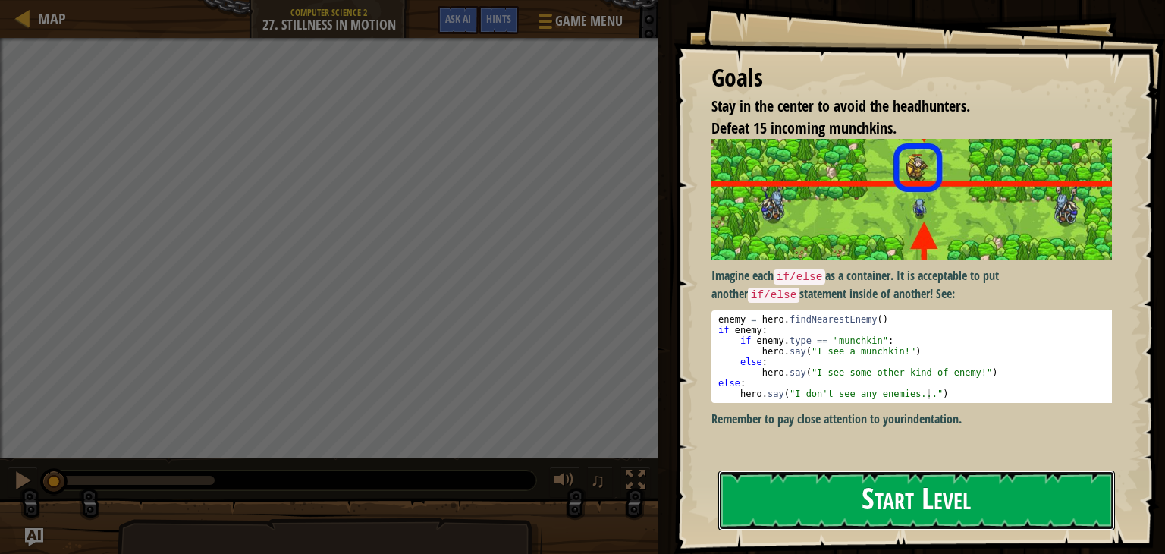
click at [821, 495] on button "Start Level" at bounding box center [916, 500] width 397 height 60
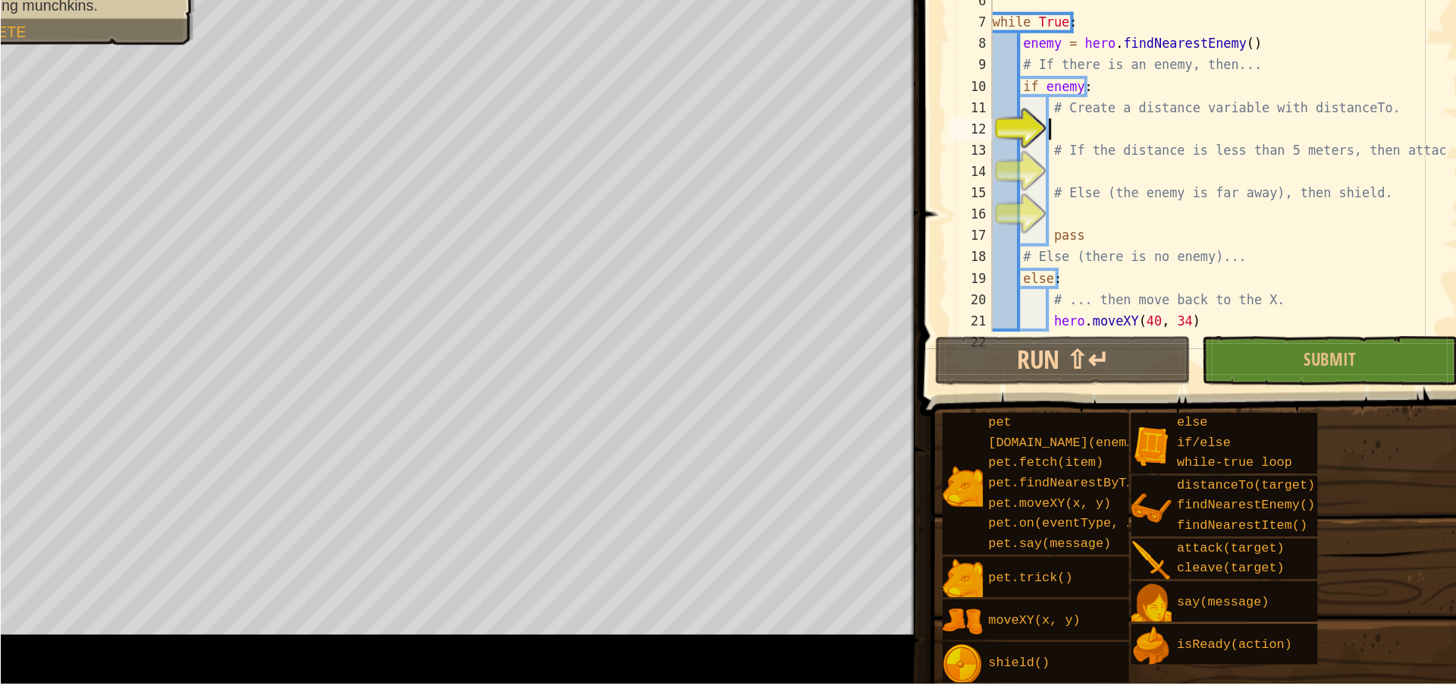
scroll to position [46, 0]
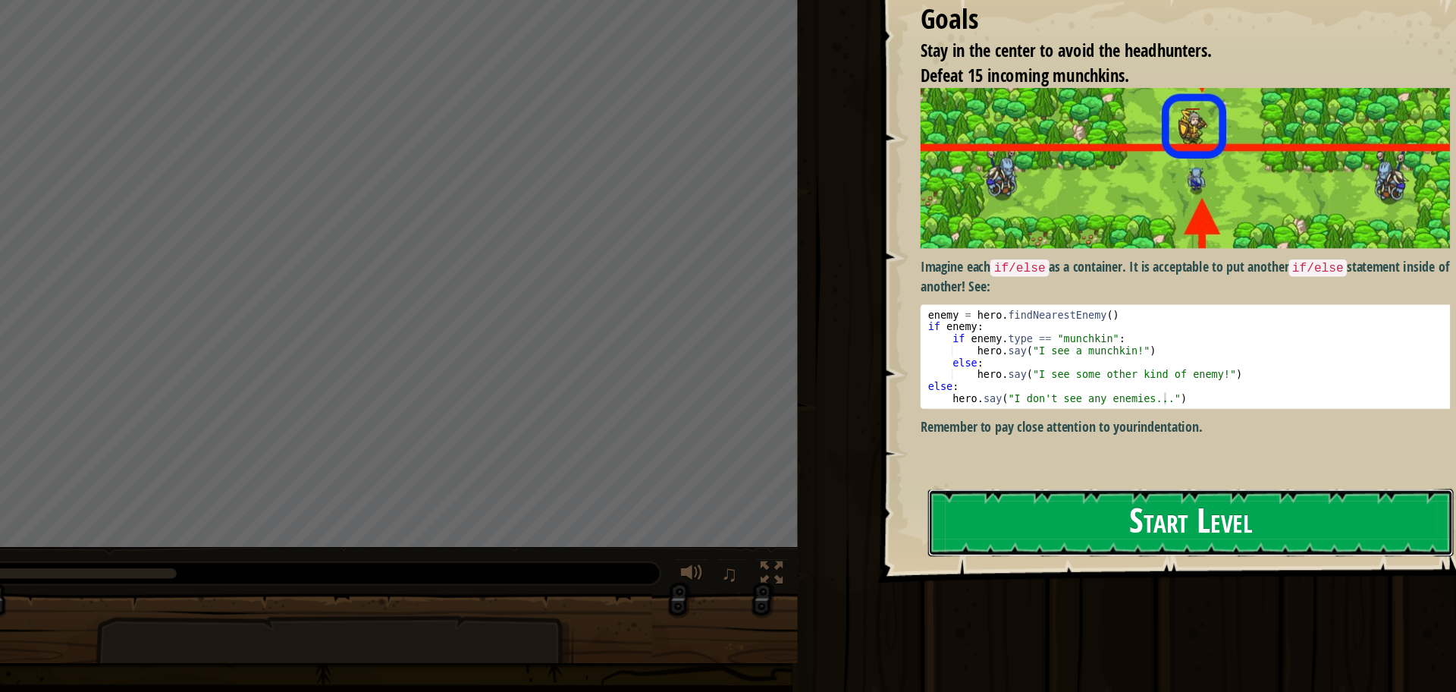
click at [975, 525] on button "Start Level" at bounding box center [1172, 540] width 467 height 60
